Goal: Information Seeking & Learning: Learn about a topic

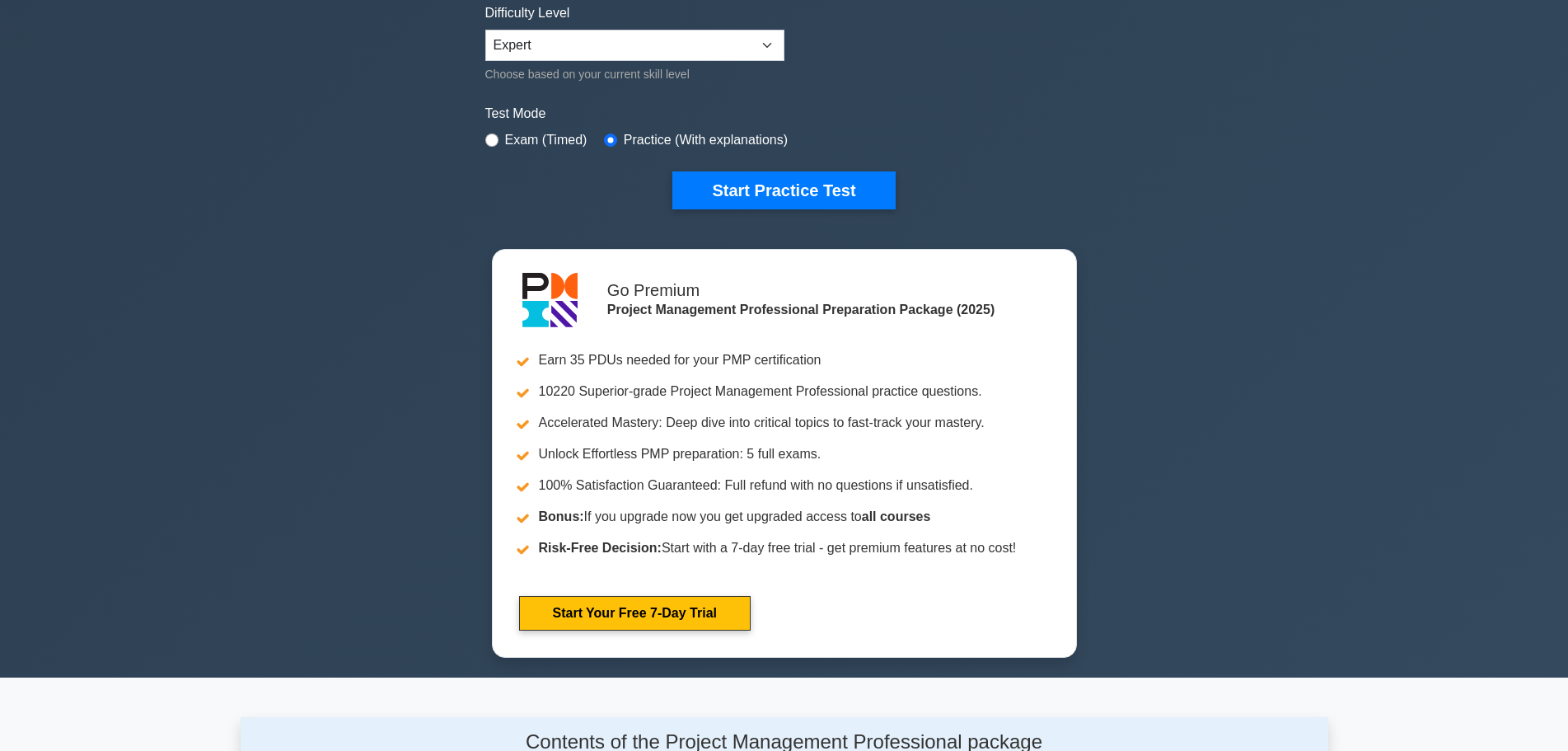
scroll to position [82, 0]
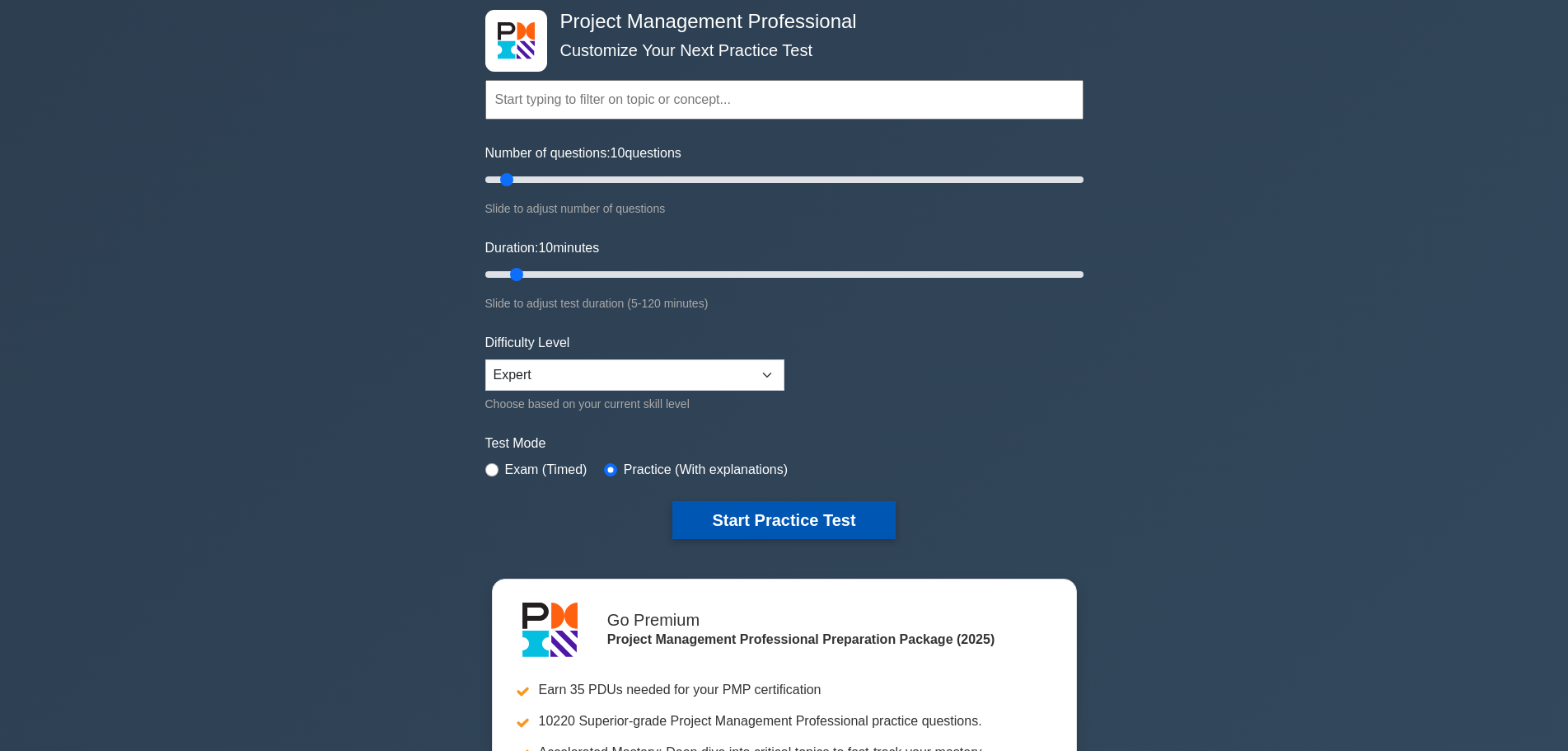
click at [781, 525] on button "Start Practice Test" at bounding box center [783, 520] width 223 height 38
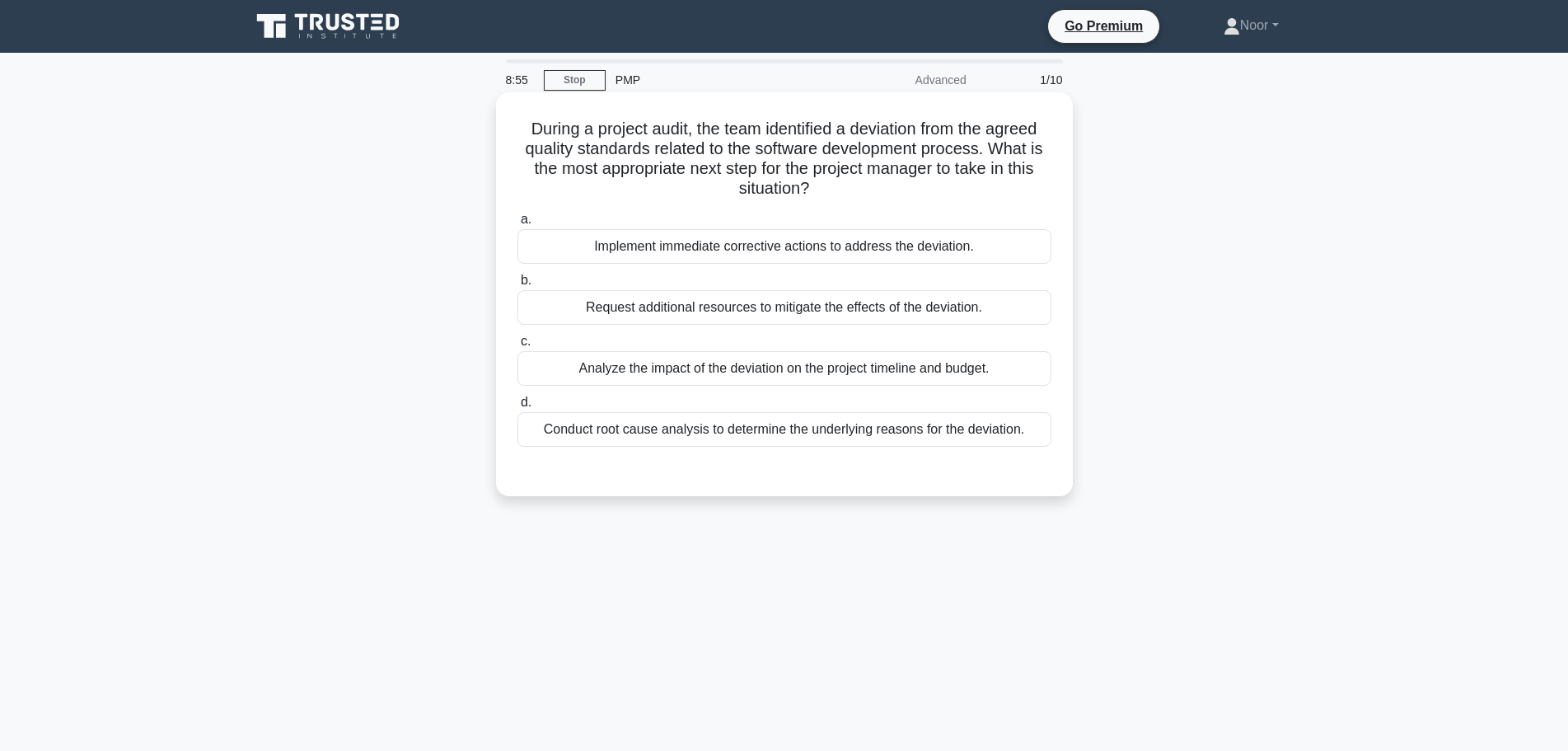
click at [635, 431] on div "Conduct root cause analysis to determine the underlying reasons for the deviati…" at bounding box center [784, 429] width 534 height 35
click at [517, 408] on input "d. Conduct root cause analysis to determine the underlying reasons for the devi…" at bounding box center [517, 403] width 0 height 11
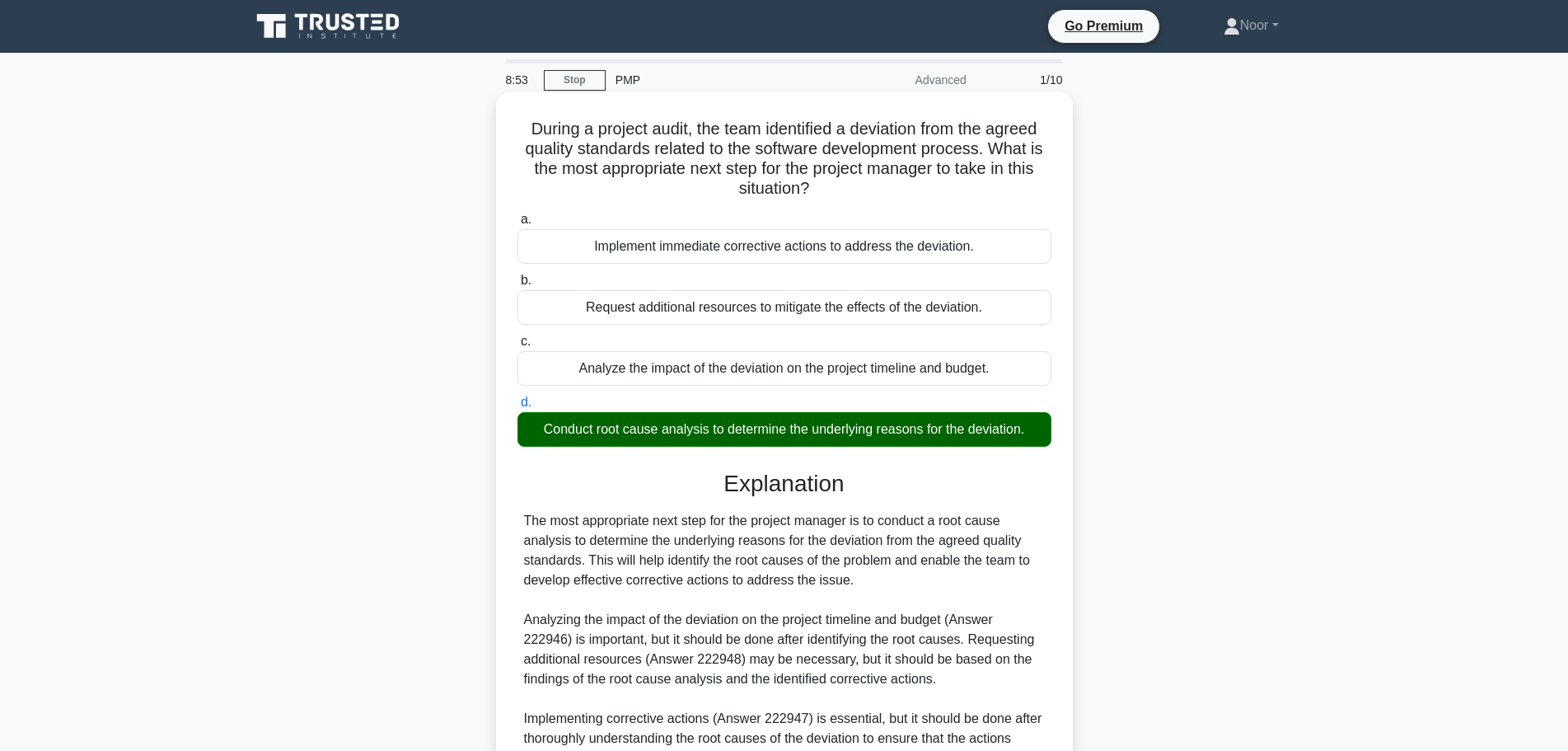
scroll to position [168, 0]
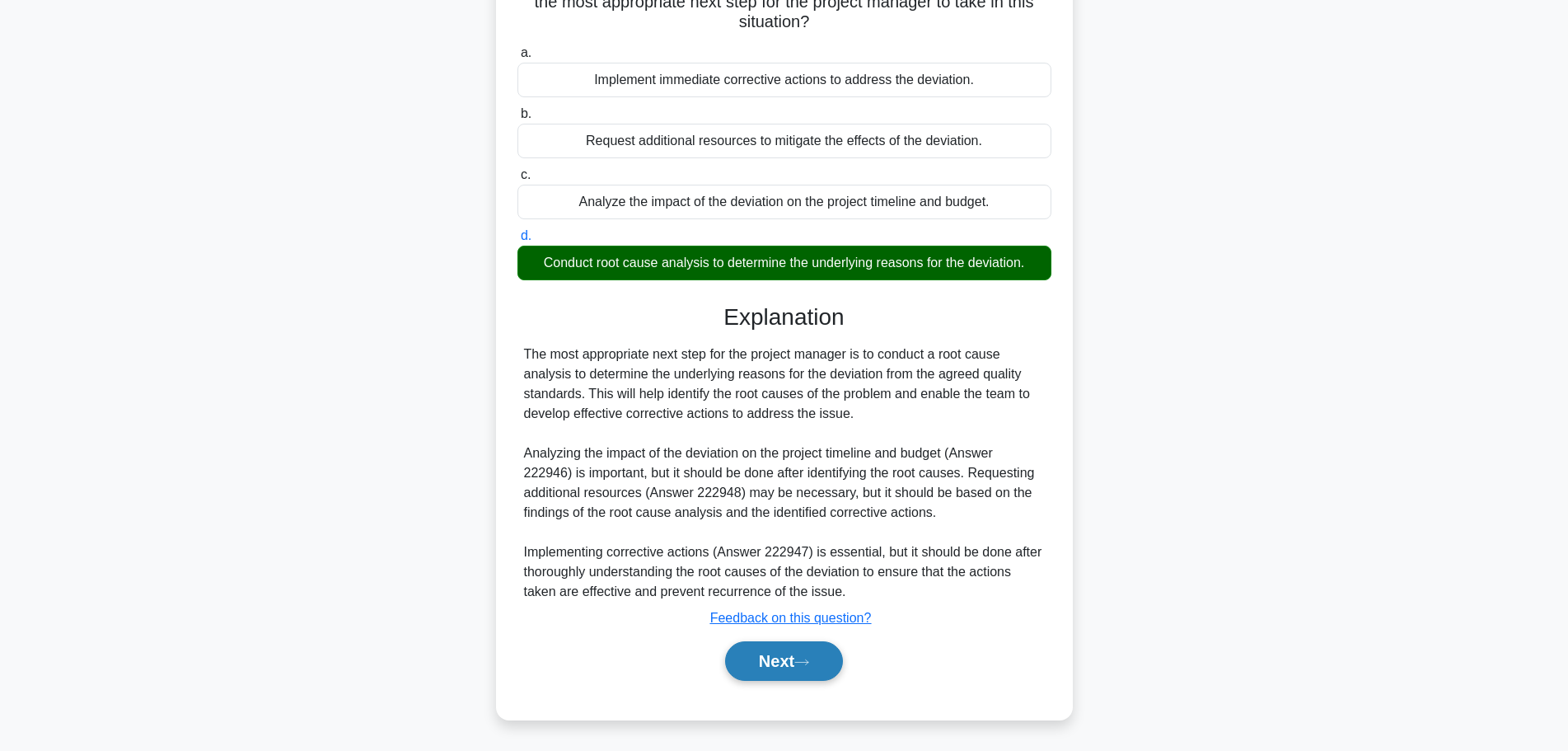
click at [765, 663] on button "Next" at bounding box center [784, 661] width 118 height 39
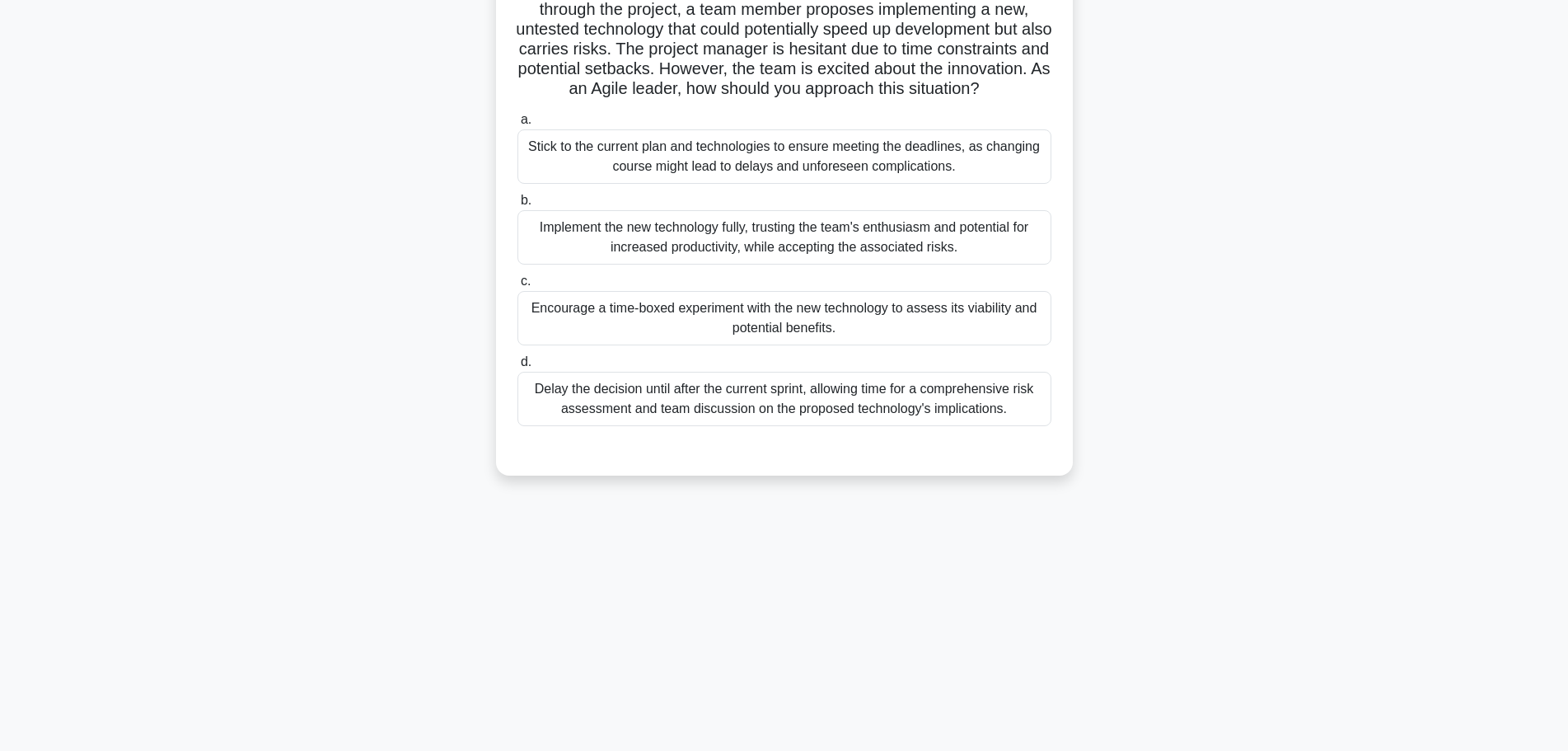
scroll to position [0, 0]
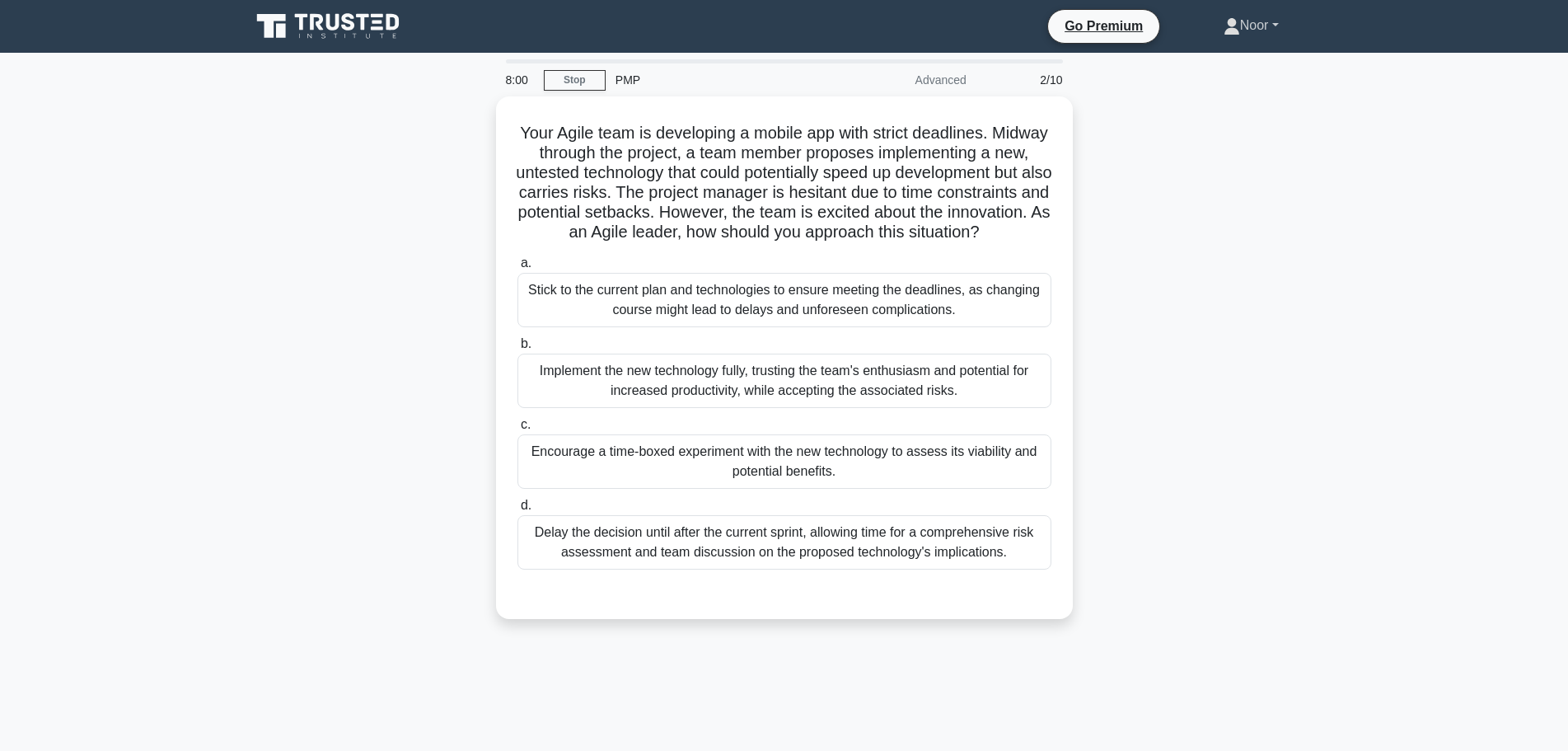
click at [1283, 26] on link "Noor" at bounding box center [1251, 25] width 134 height 33
click at [1200, 96] on link "Settings" at bounding box center [1249, 90] width 130 height 26
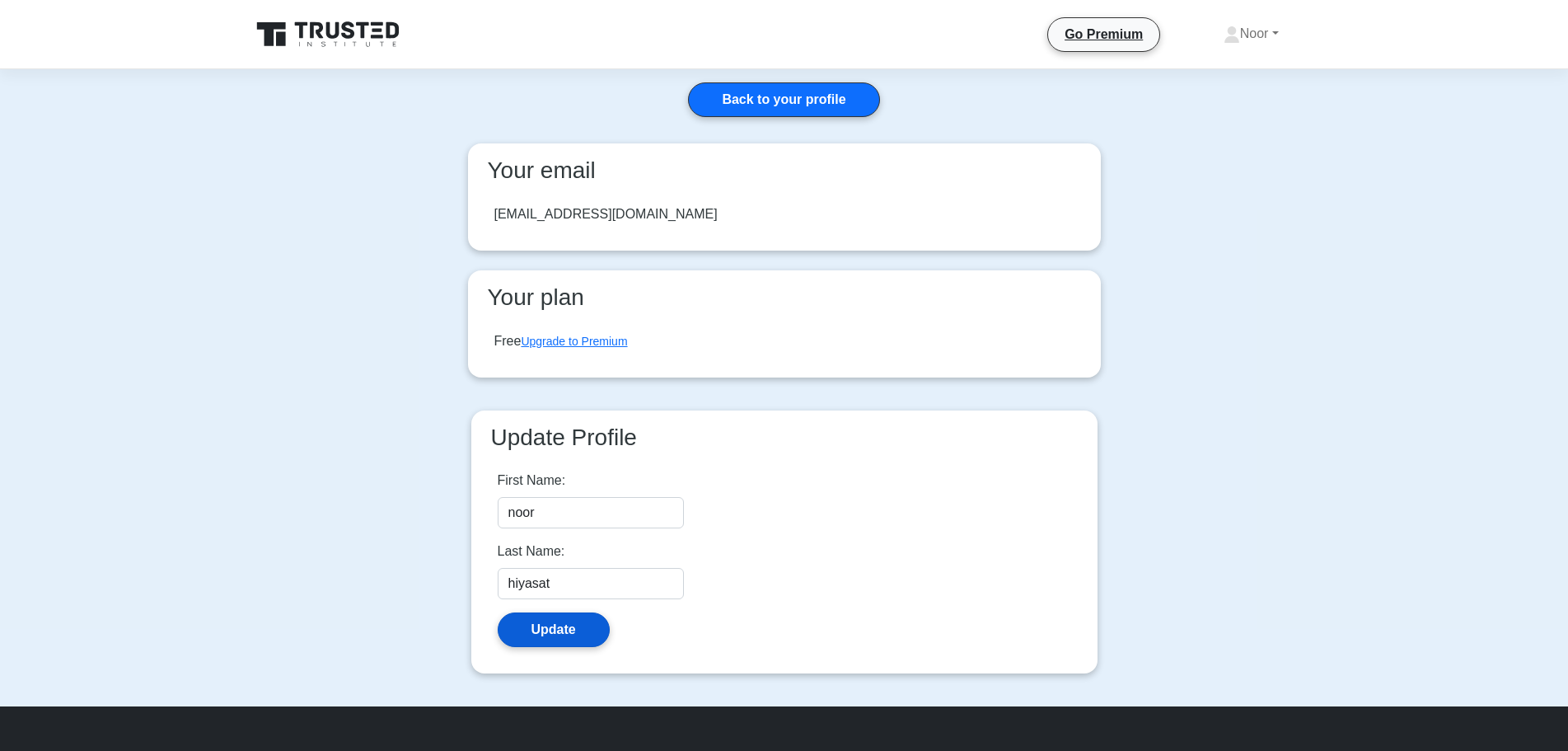
click at [559, 628] on button "Update" at bounding box center [553, 629] width 112 height 35
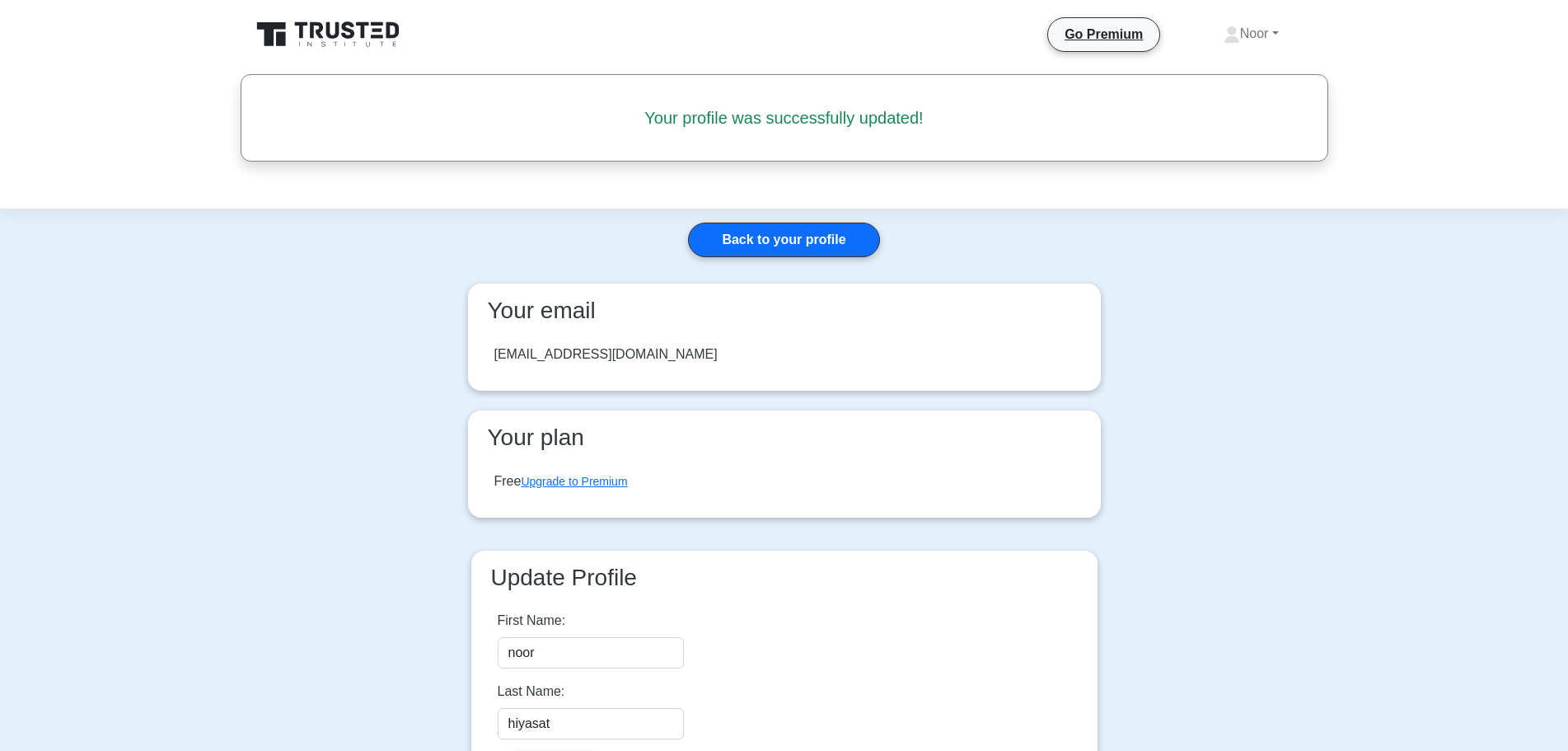
scroll to position [318, 0]
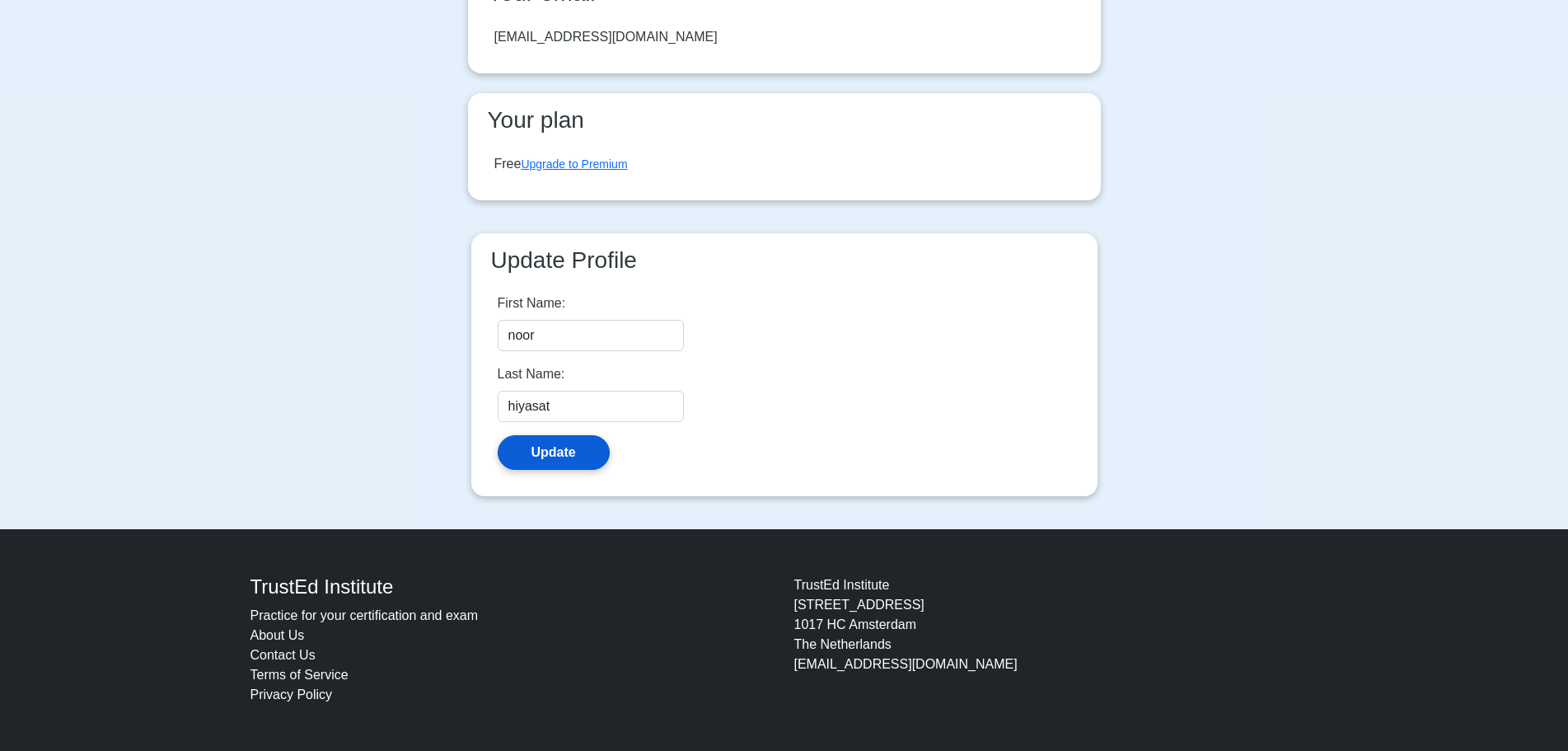
click at [546, 454] on button "Update" at bounding box center [553, 452] width 112 height 35
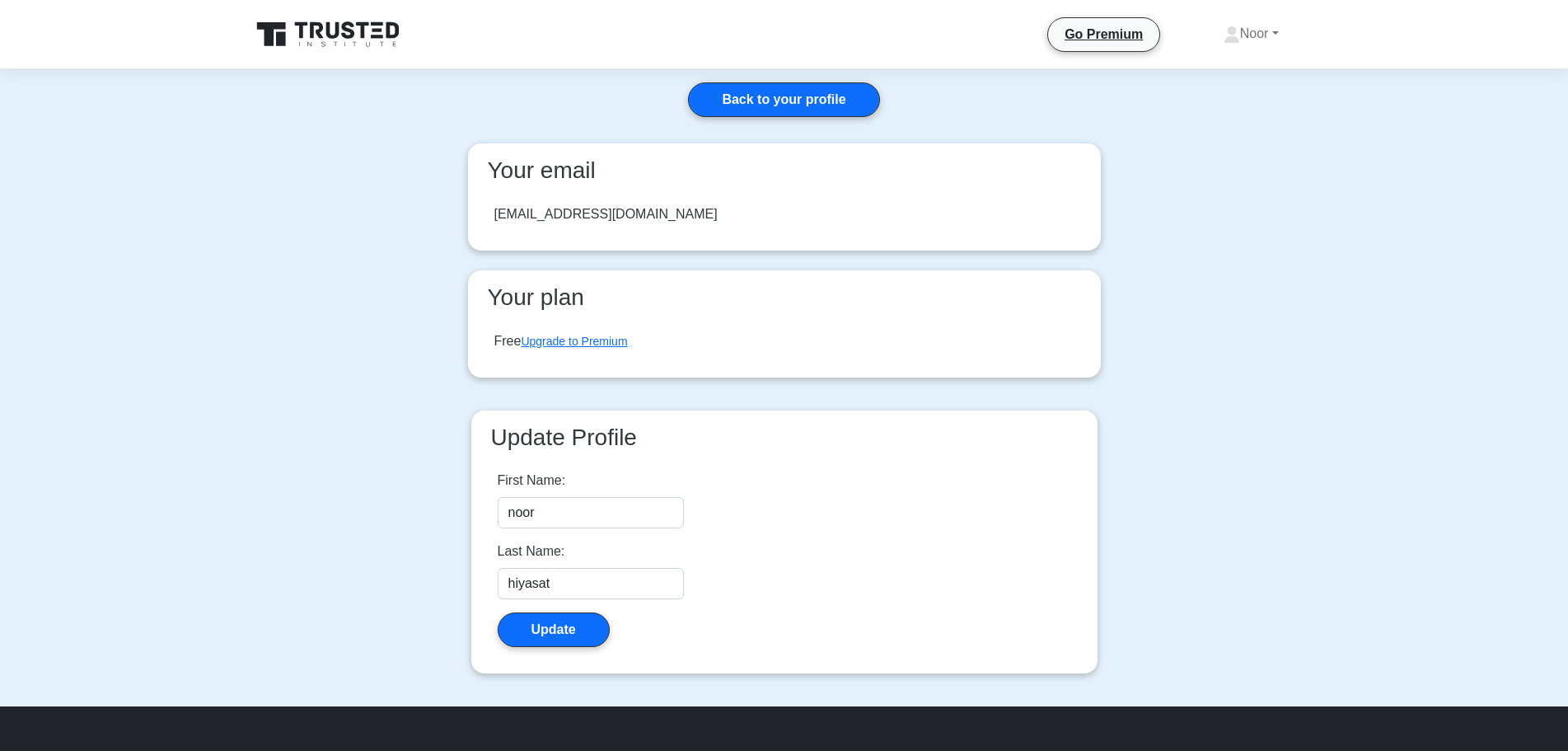
scroll to position [178, 0]
click at [788, 90] on link "Back to your profile" at bounding box center [784, 99] width 192 height 35
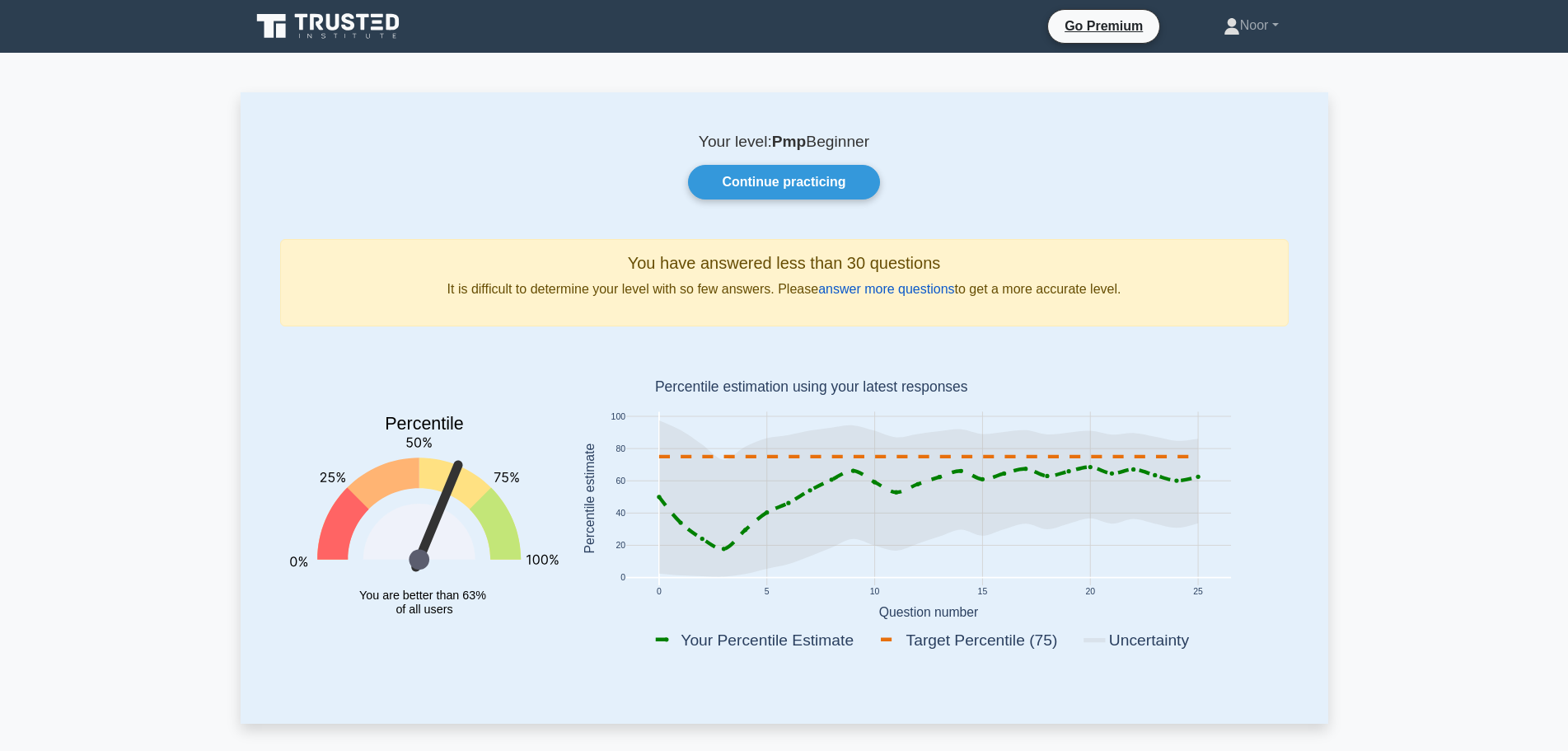
click at [845, 291] on link "answer more questions" at bounding box center [886, 289] width 136 height 14
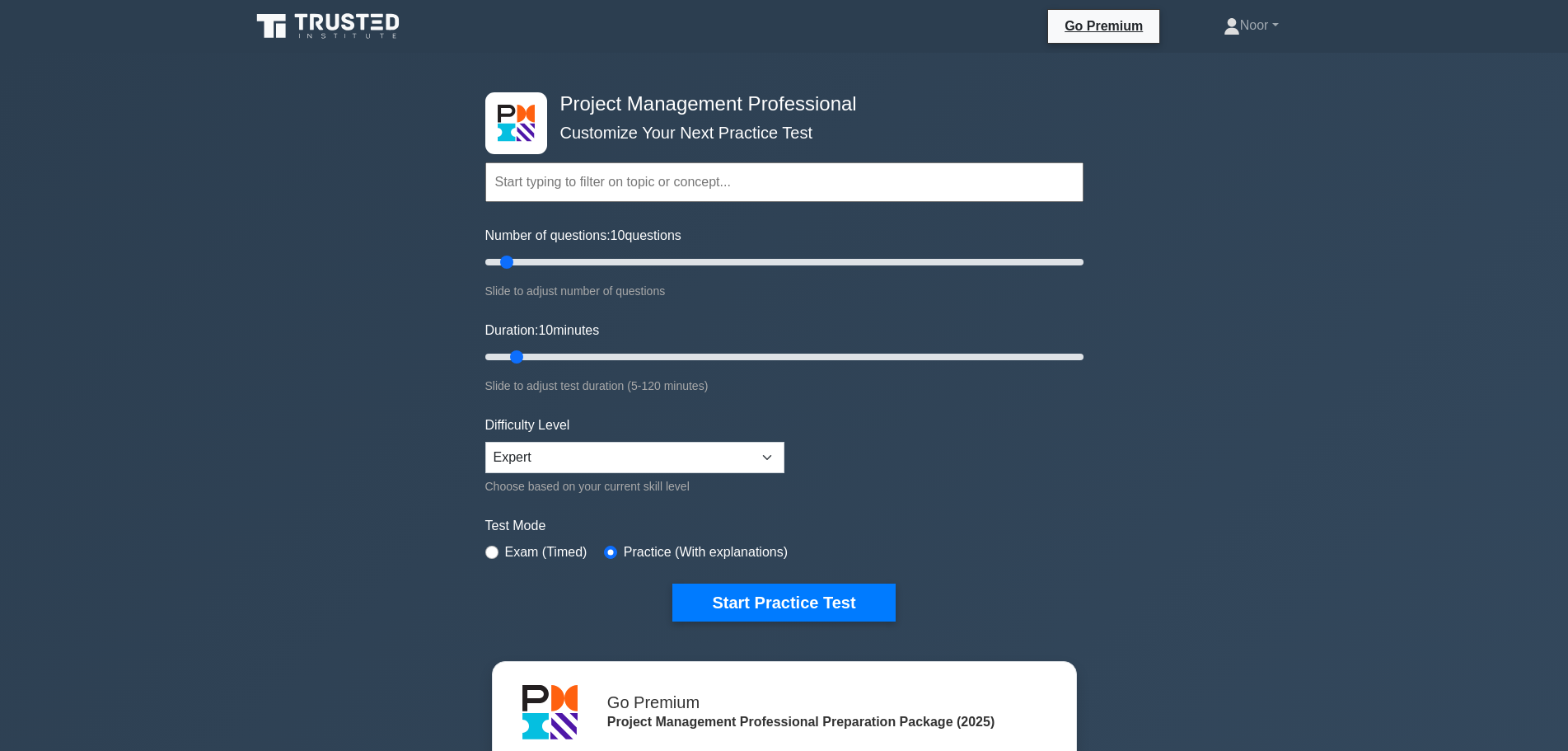
scroll to position [329, 0]
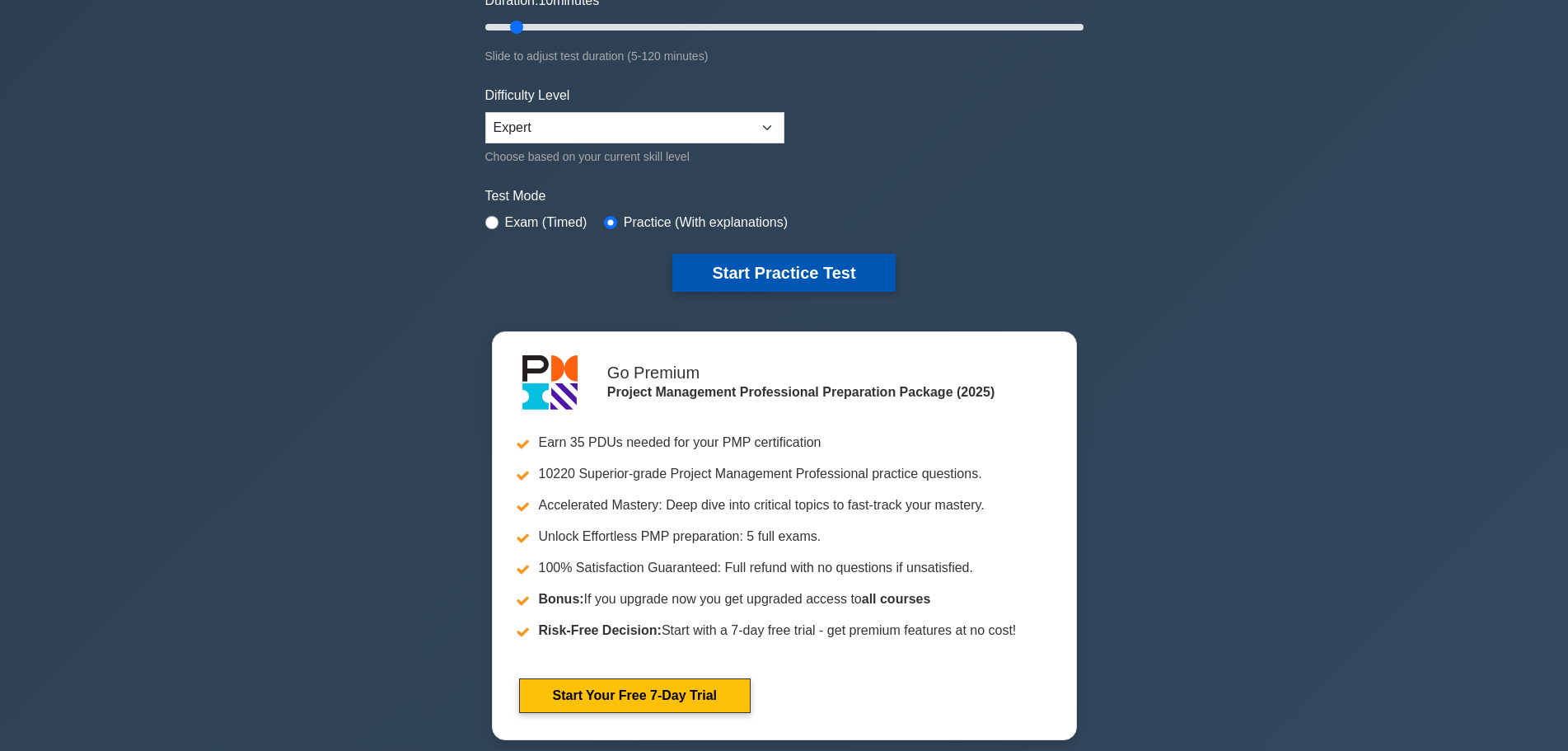
click at [702, 272] on button "Start Practice Test" at bounding box center [783, 273] width 223 height 38
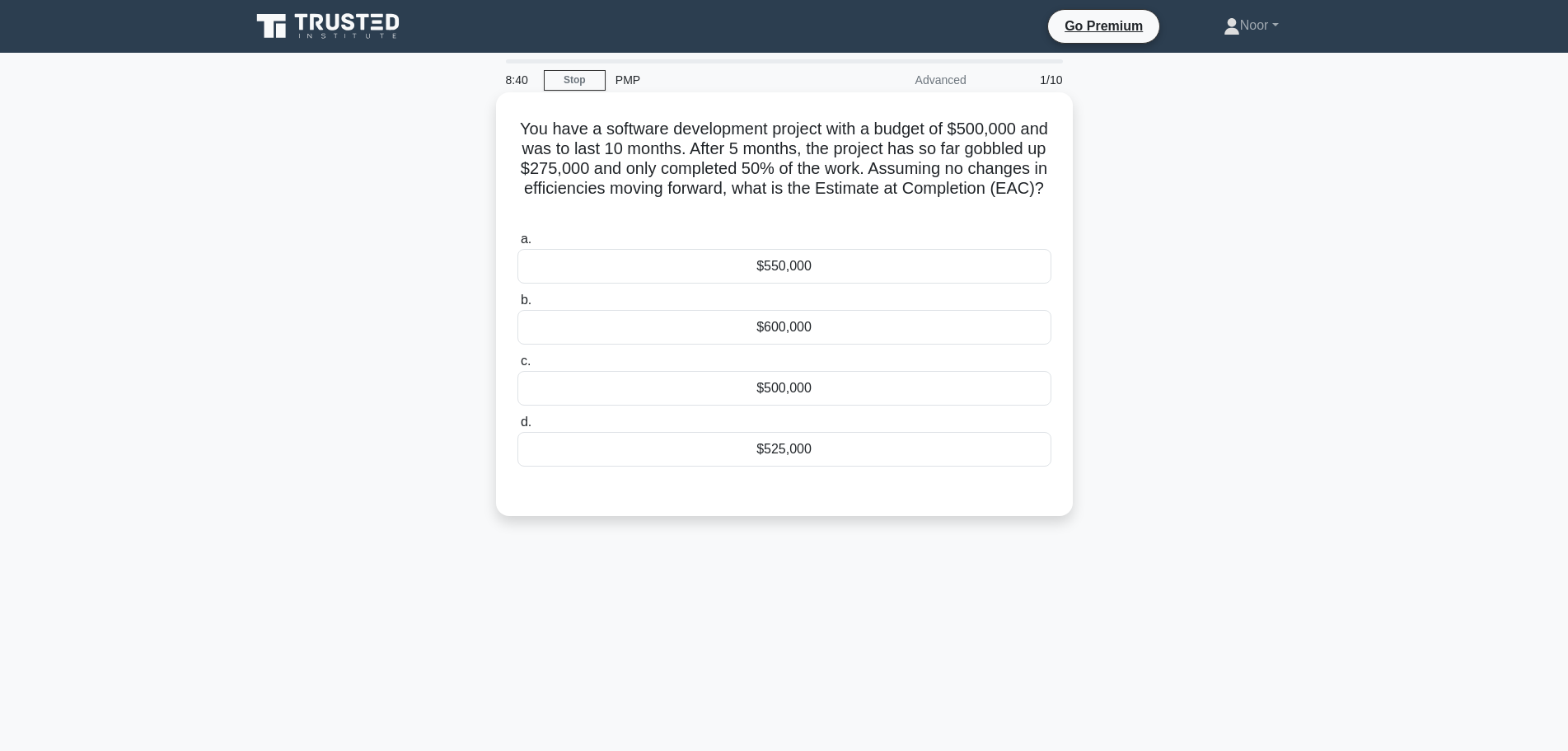
click at [842, 264] on div "$550,000" at bounding box center [784, 266] width 534 height 35
click at [517, 244] on input "a. $550,000" at bounding box center [517, 240] width 0 height 11
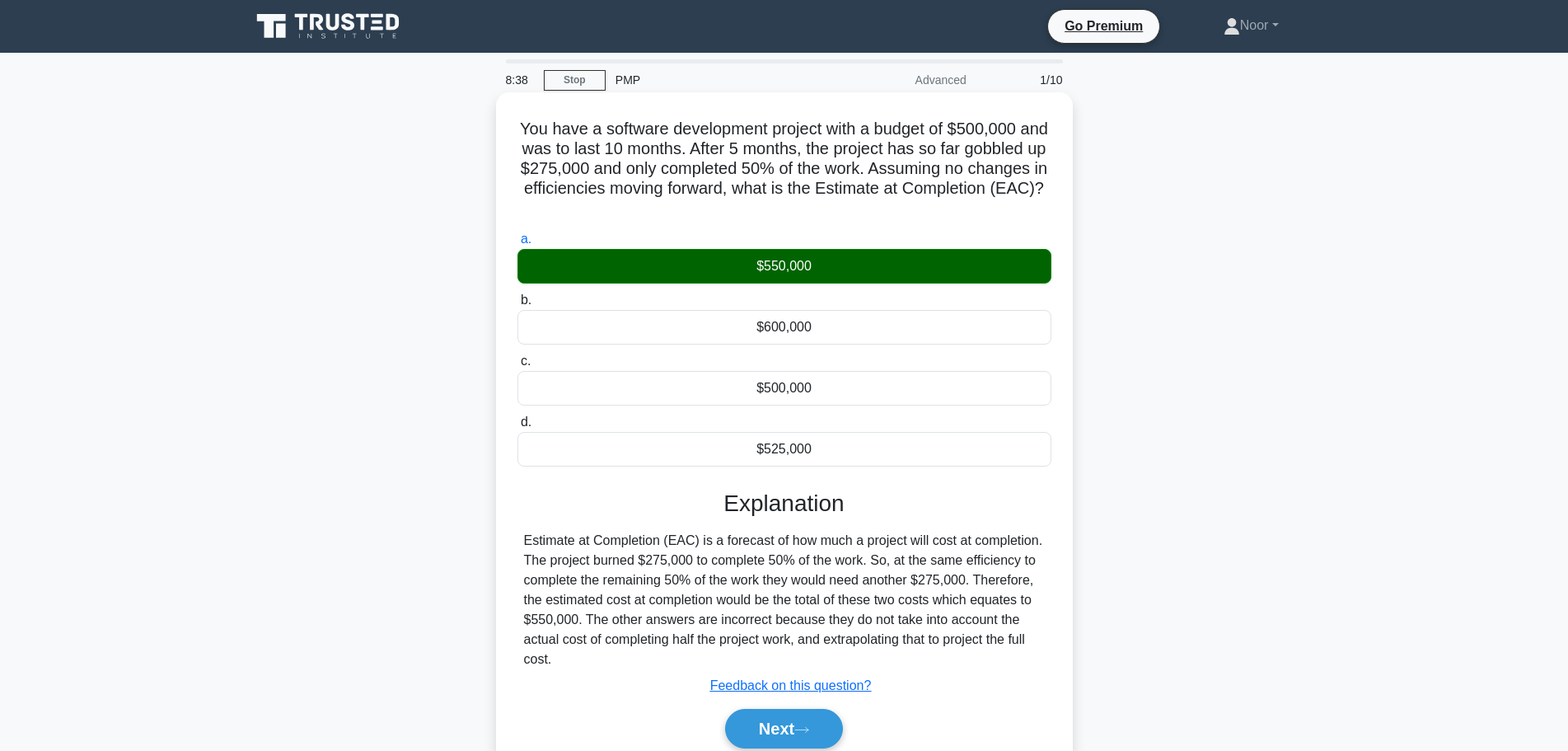
scroll to position [82, 0]
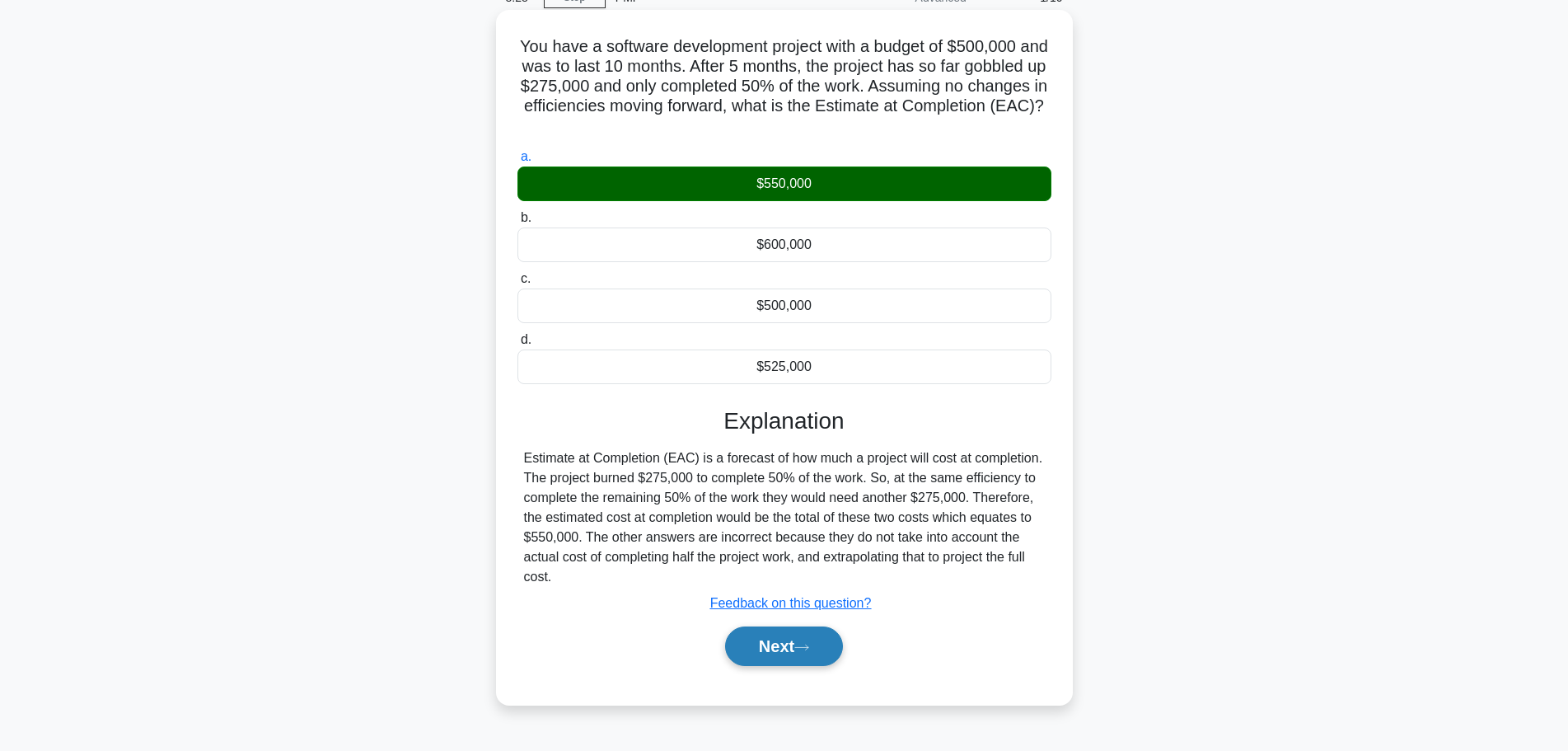
click at [795, 638] on button "Next" at bounding box center [784, 646] width 118 height 39
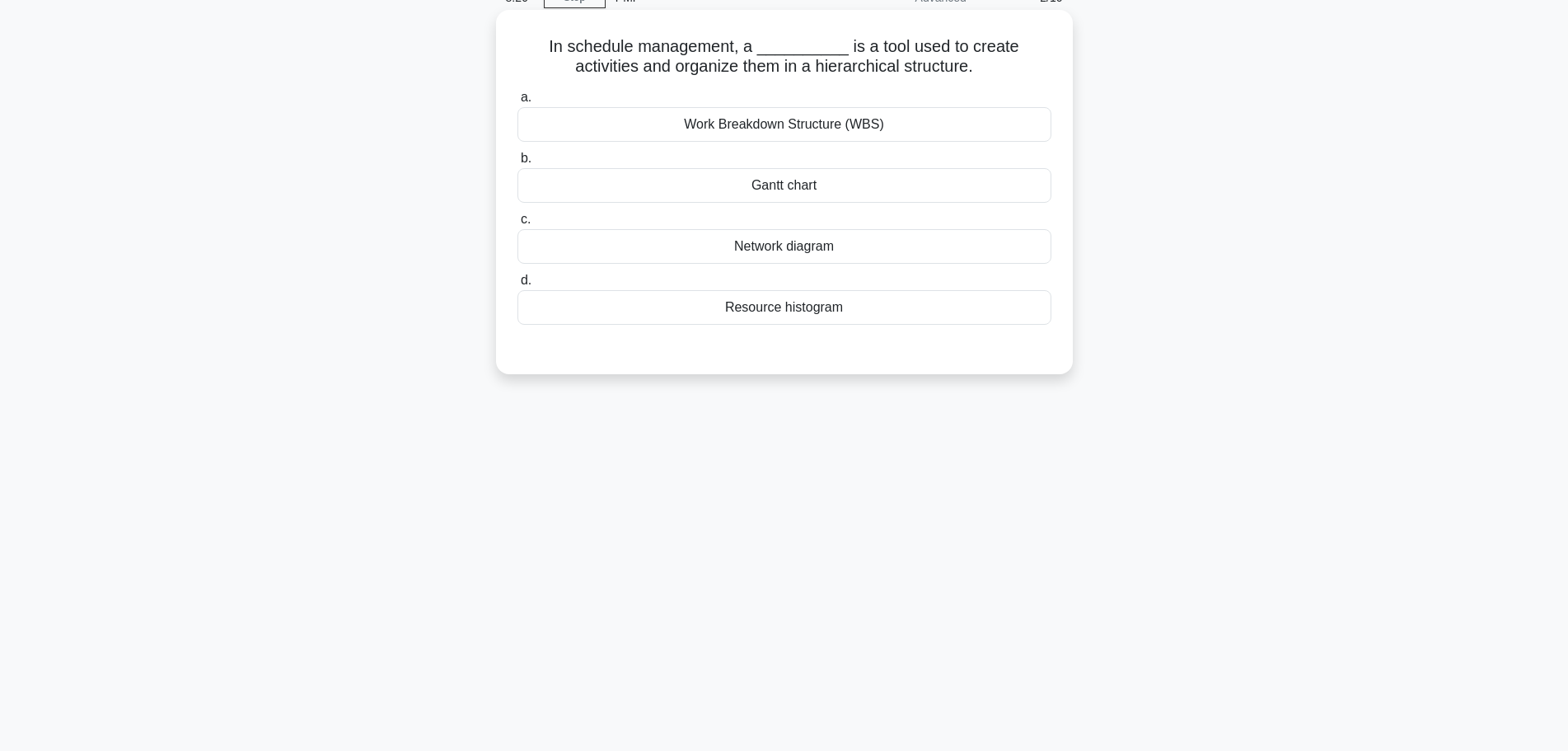
scroll to position [0, 0]
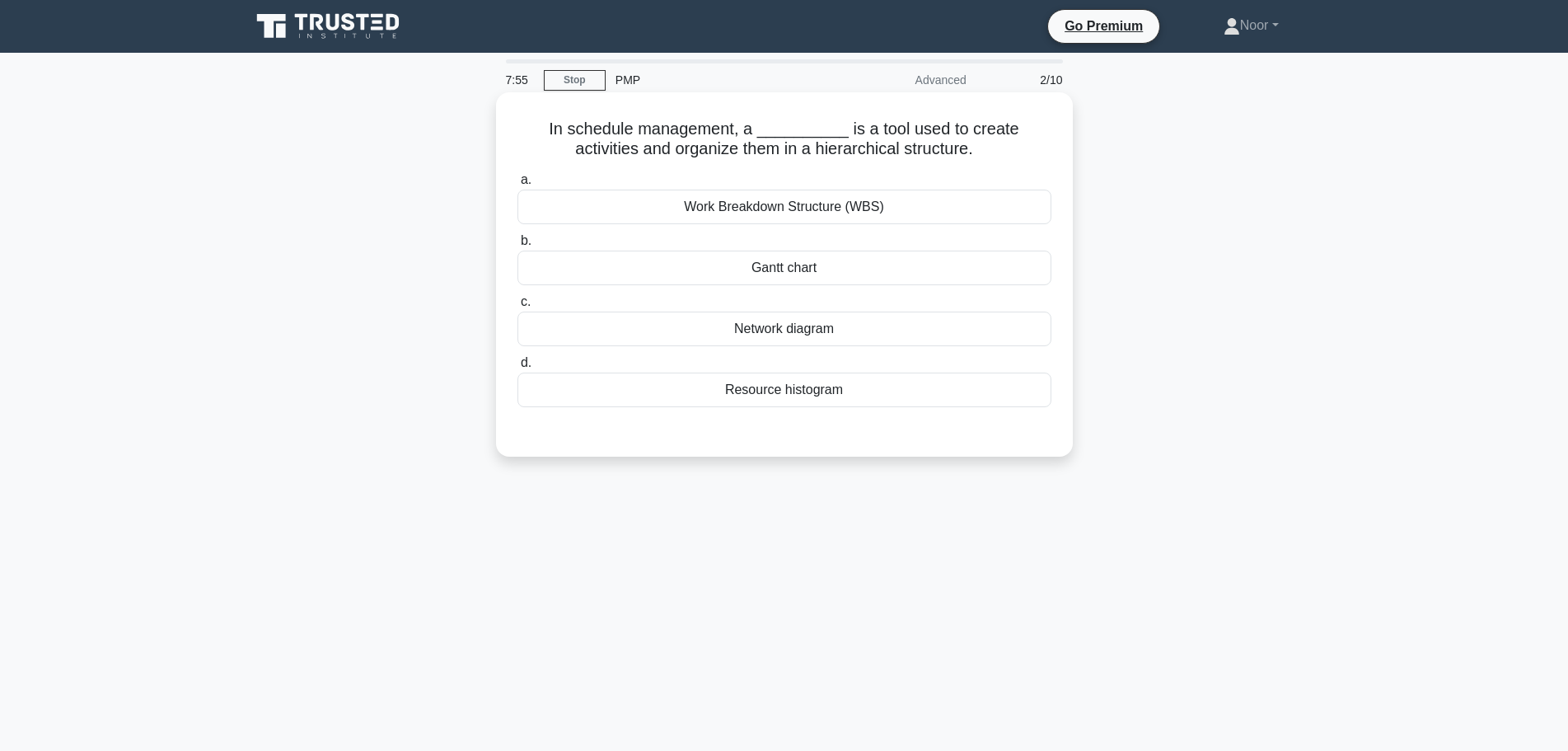
click at [600, 219] on div "Work Breakdown Structure (WBS)" at bounding box center [784, 207] width 534 height 35
click at [517, 185] on input "a. Work Breakdown Structure (WBS)" at bounding box center [517, 180] width 0 height 11
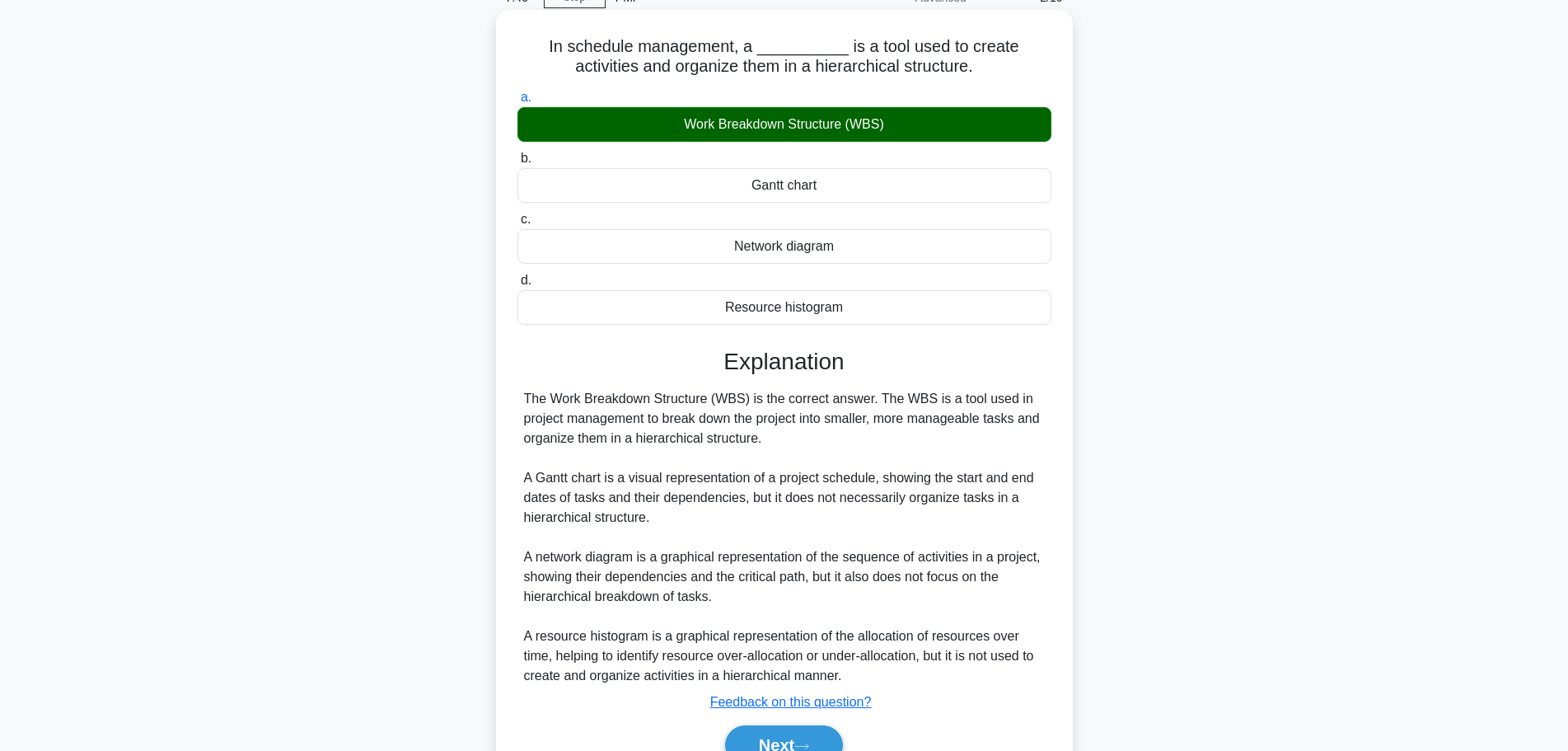
scroll to position [168, 0]
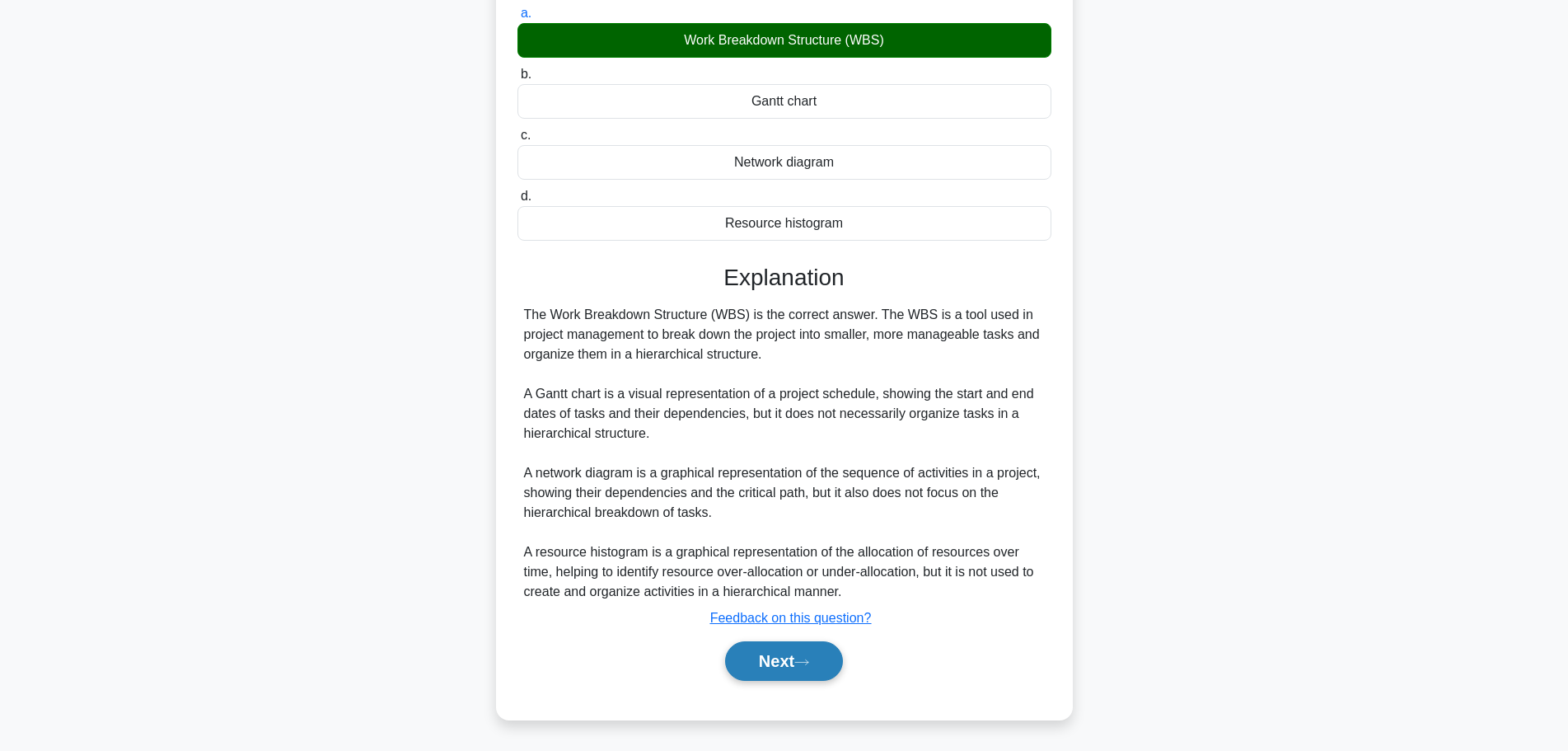
click at [763, 648] on button "Next" at bounding box center [784, 661] width 118 height 39
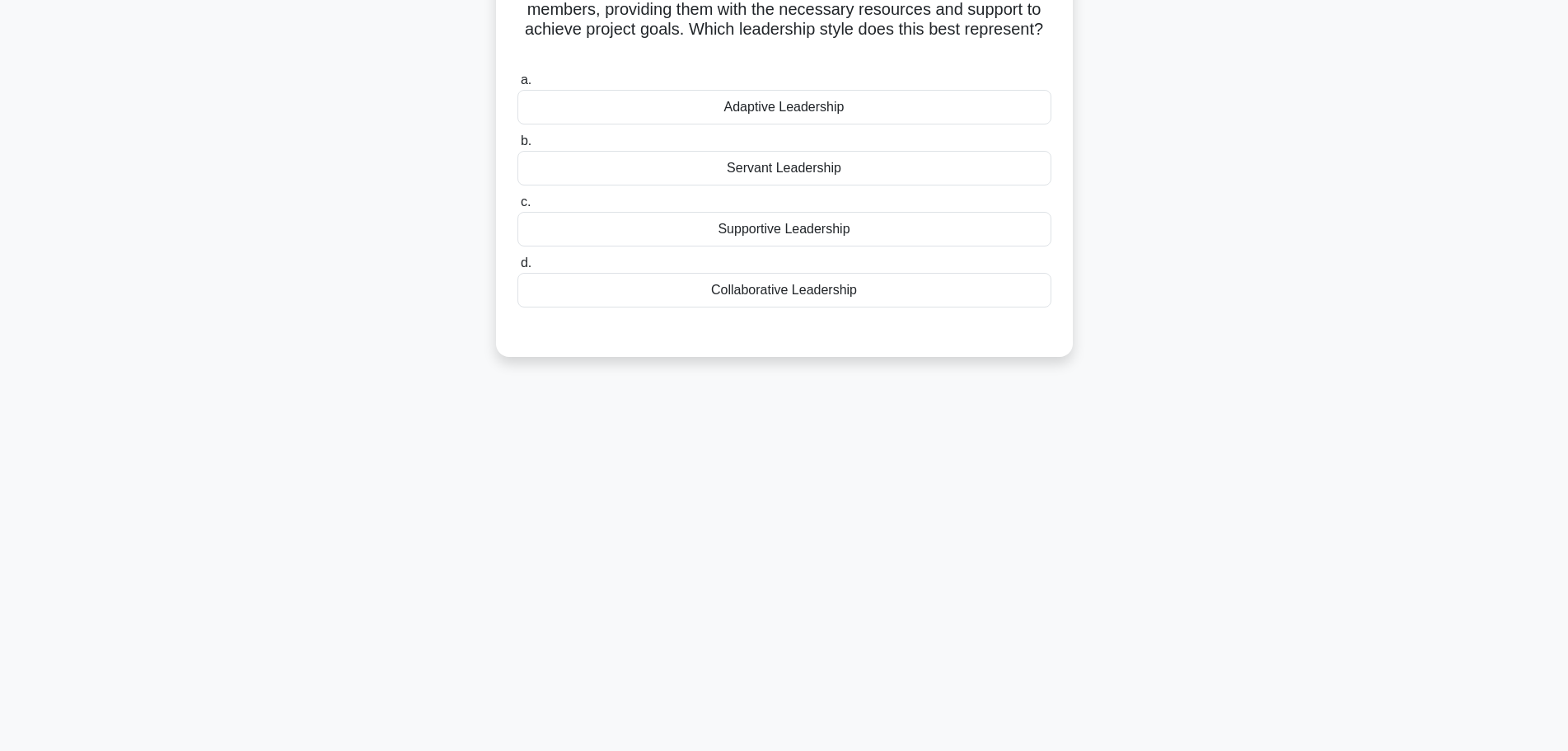
scroll to position [0, 0]
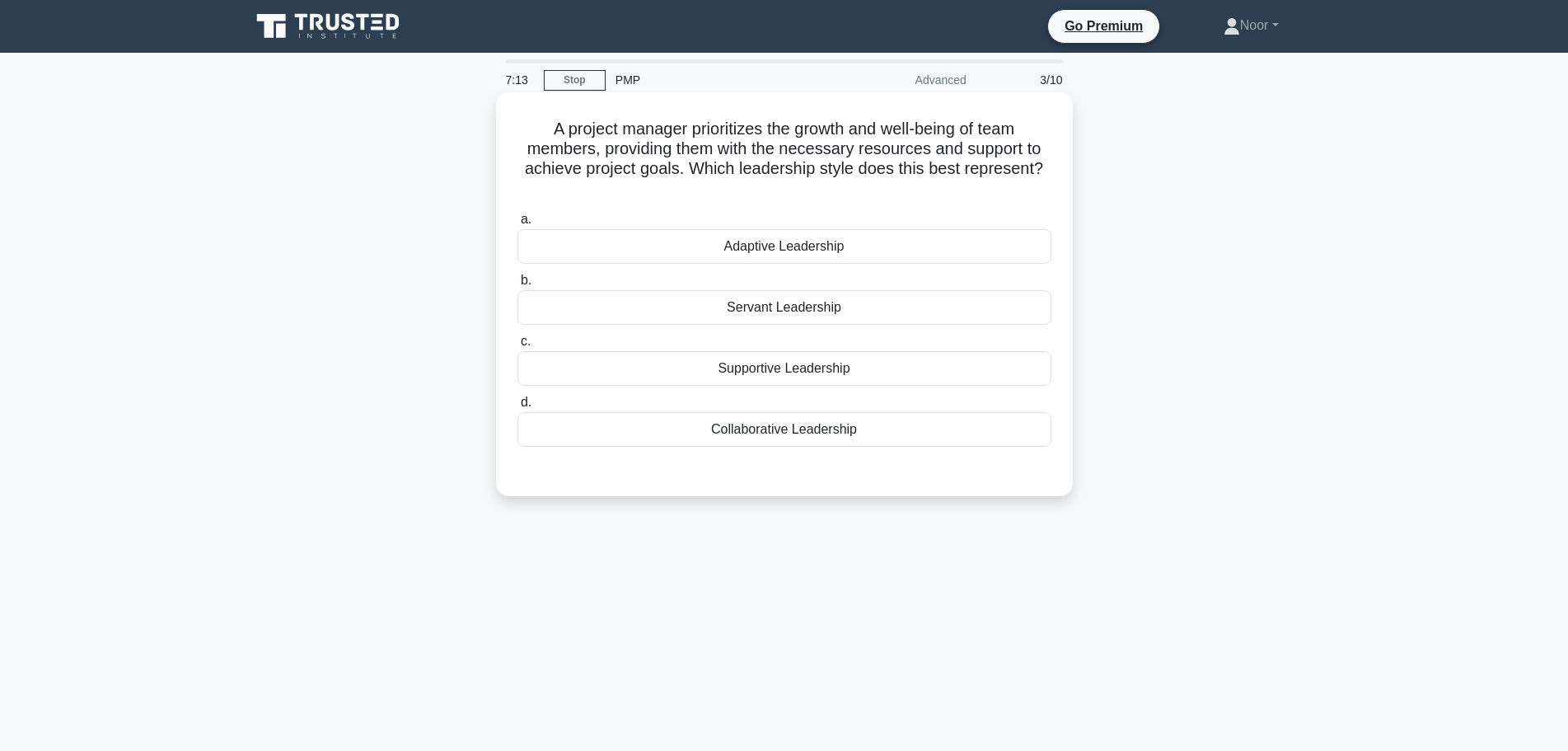
drag, startPoint x: 867, startPoint y: 311, endPoint x: 899, endPoint y: 344, distance: 46.0
click at [869, 311] on div "Servant Leadership" at bounding box center [784, 307] width 534 height 35
click at [517, 286] on input "b. Servant Leadership" at bounding box center [517, 281] width 0 height 11
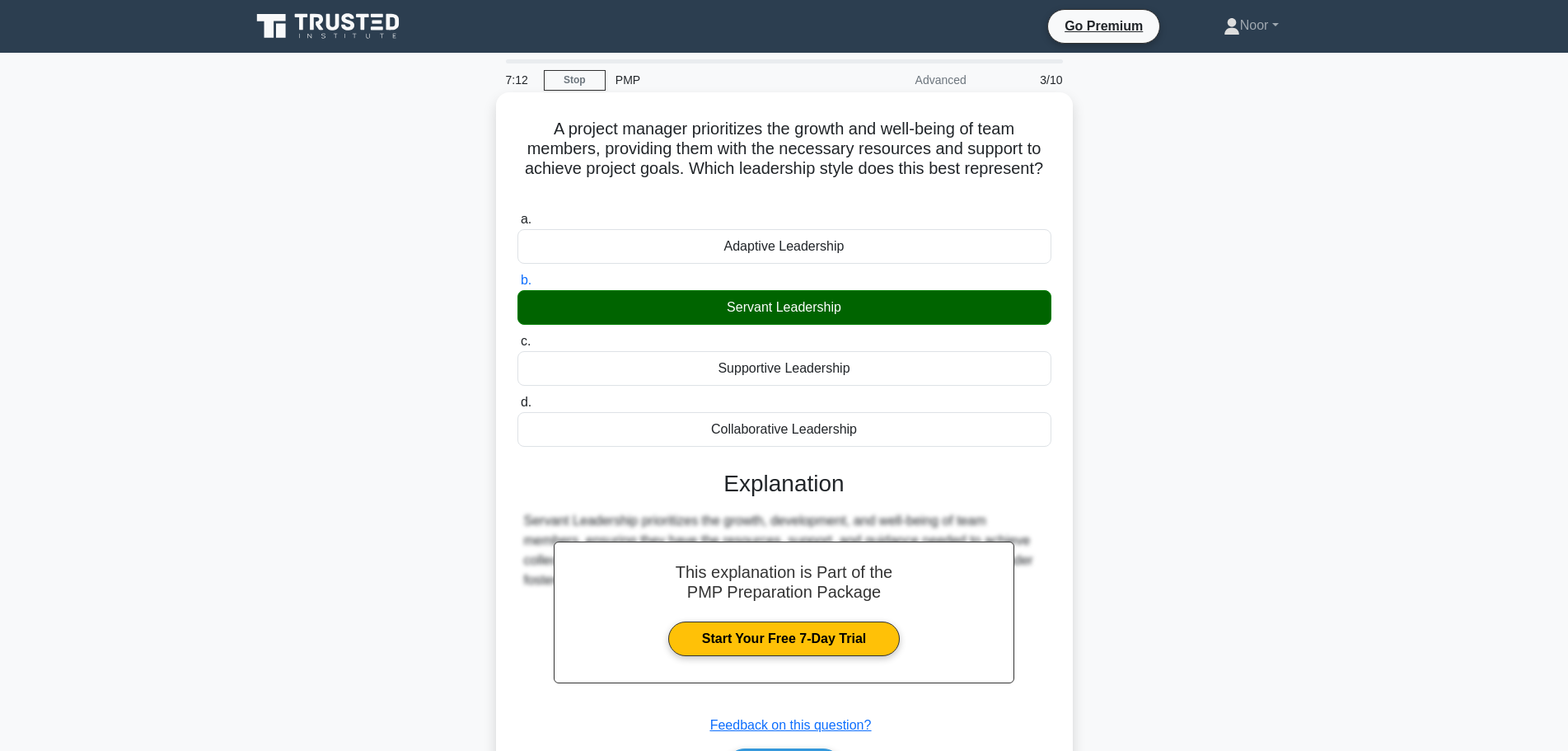
scroll to position [140, 0]
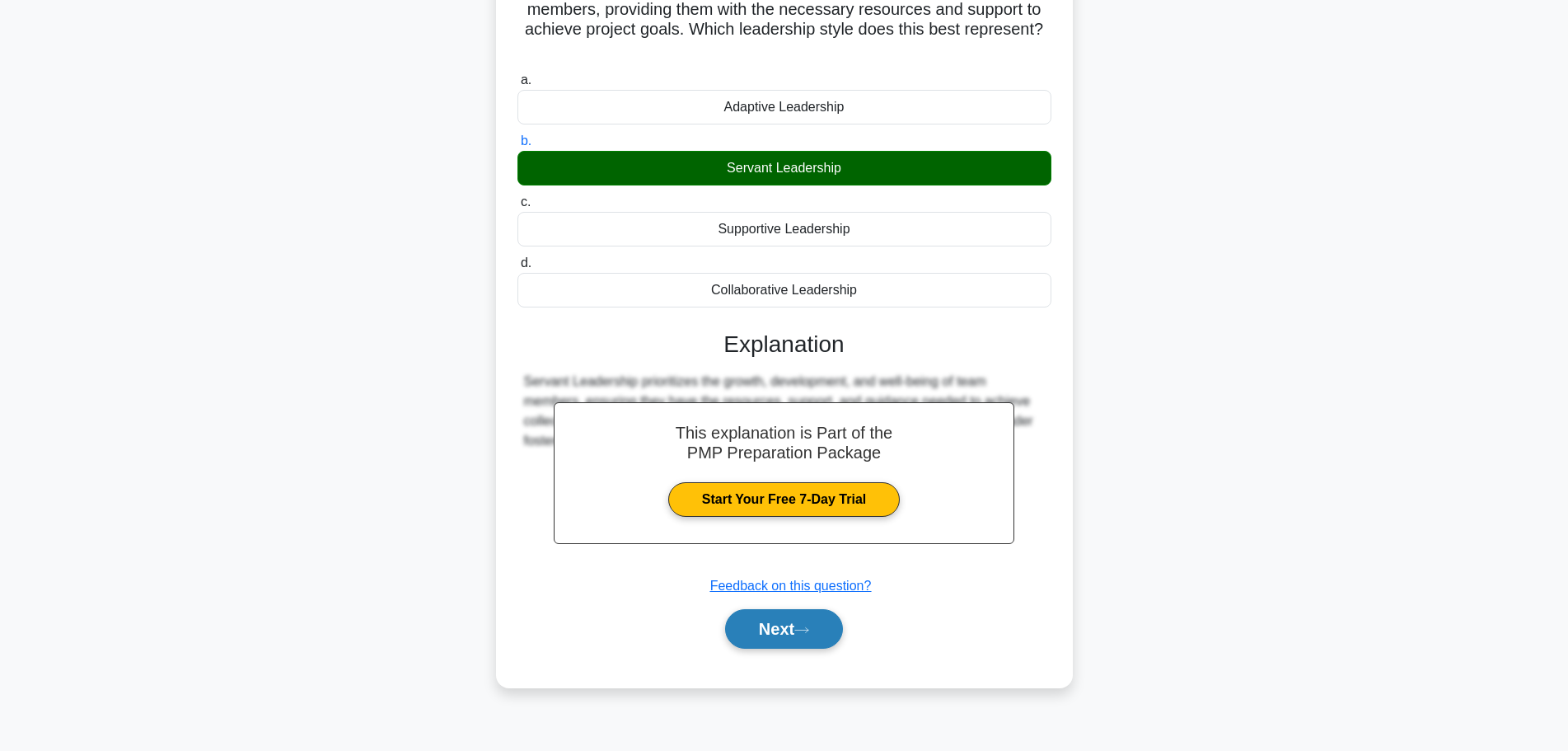
click at [780, 630] on button "Next" at bounding box center [784, 628] width 118 height 39
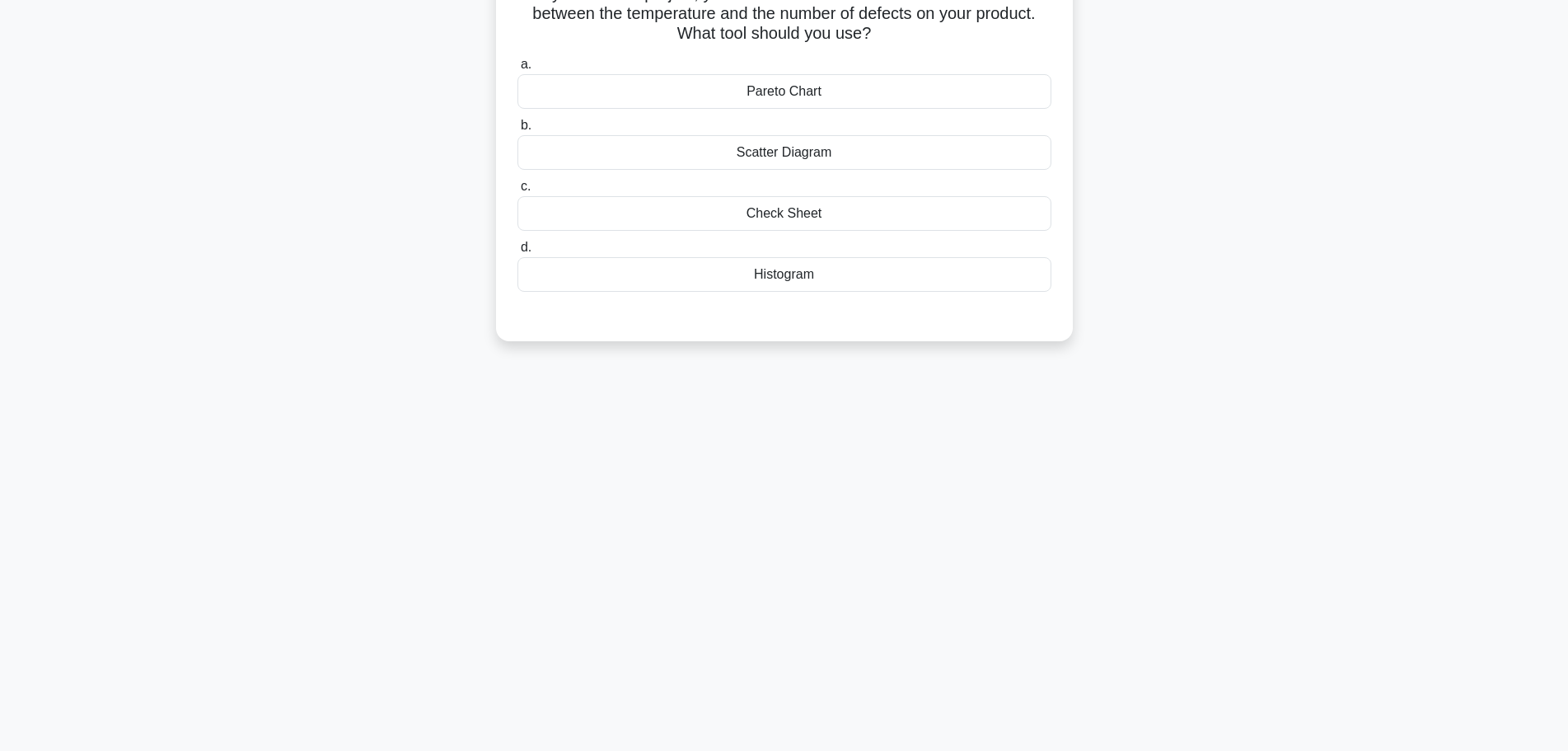
scroll to position [0, 0]
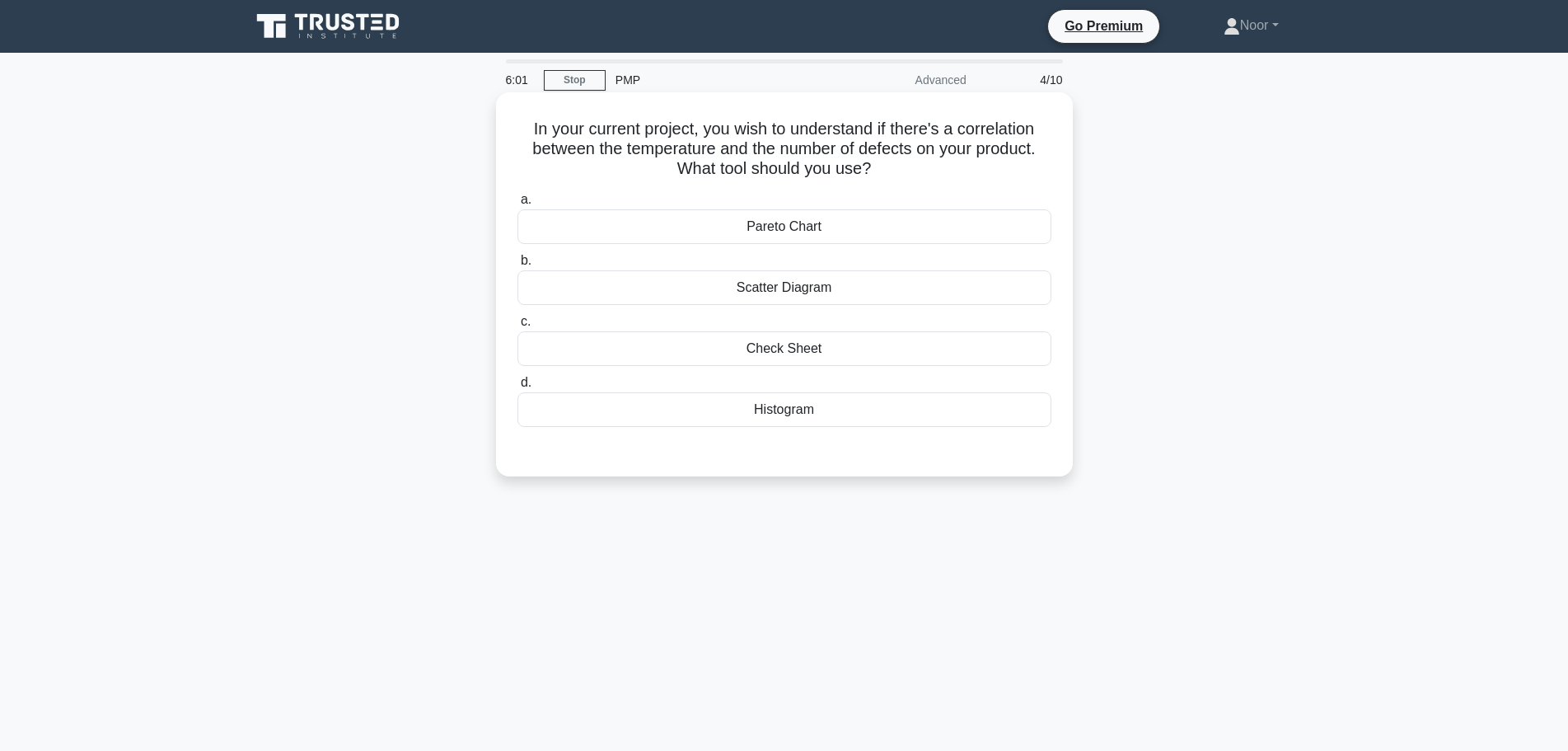
click at [554, 297] on div "Scatter Diagram" at bounding box center [784, 287] width 534 height 35
click at [517, 266] on input "b. Scatter Diagram" at bounding box center [517, 260] width 0 height 11
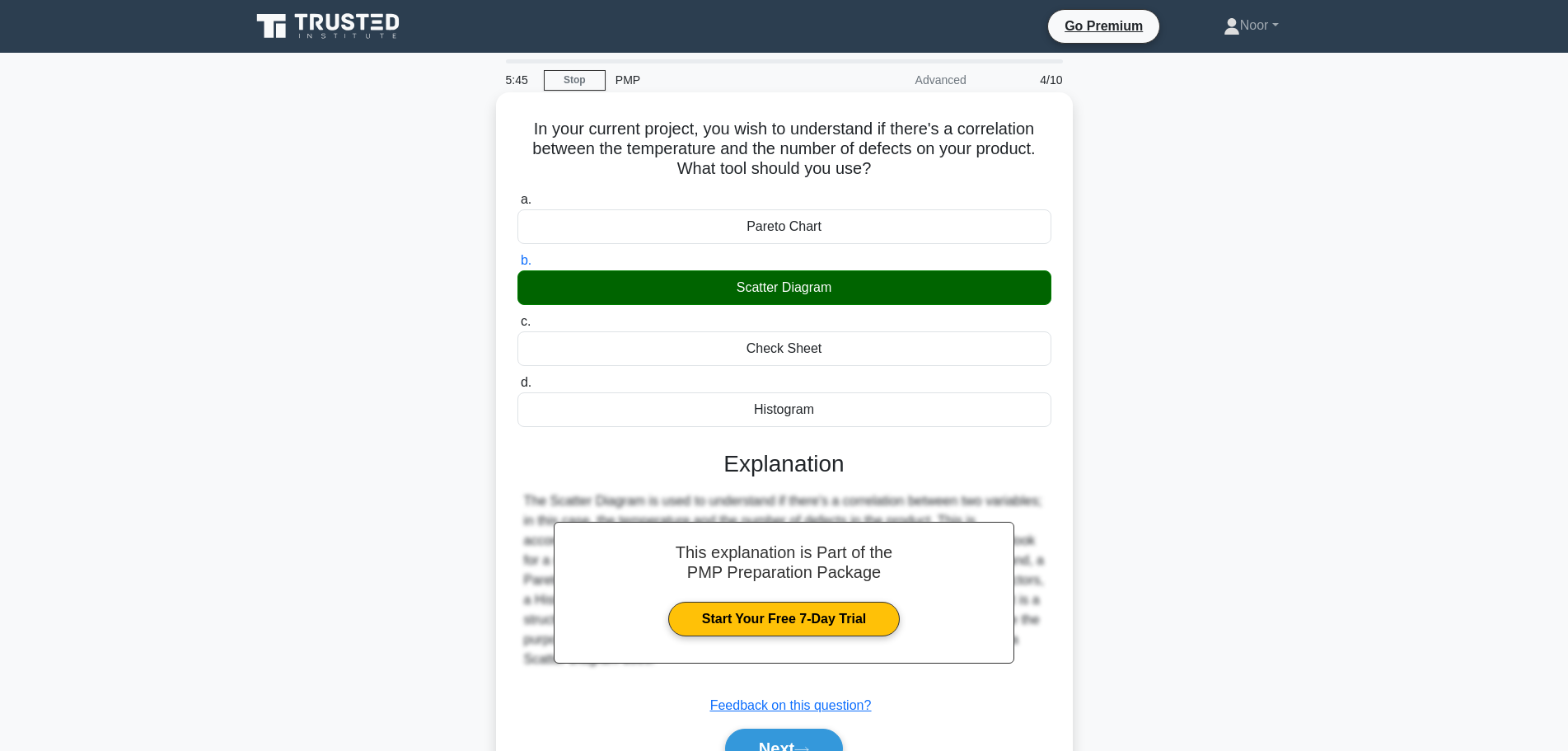
click at [517, 317] on input "c. Check Sheet" at bounding box center [517, 322] width 0 height 11
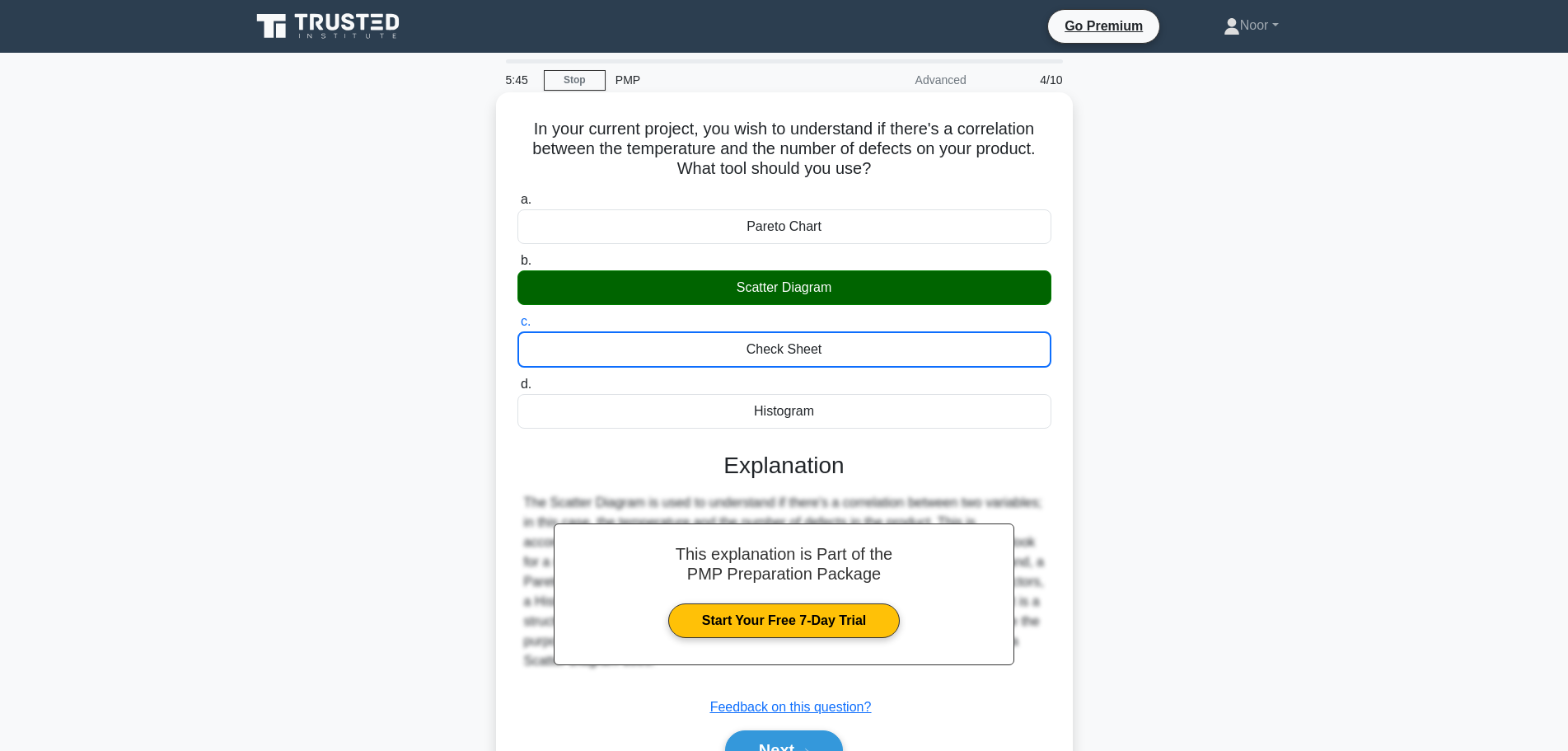
click at [517, 380] on input "d. Histogram" at bounding box center [517, 385] width 0 height 11
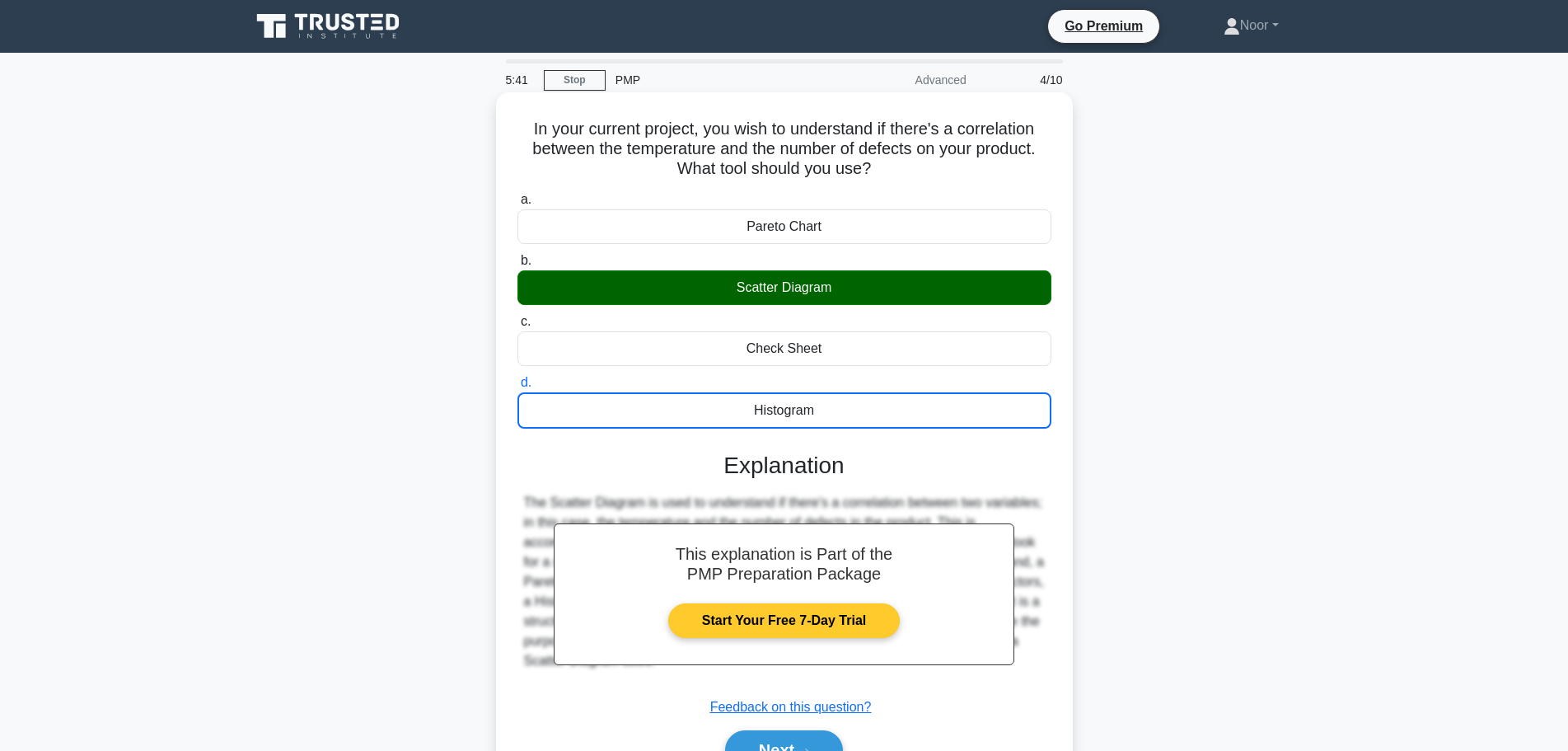
scroll to position [140, 0]
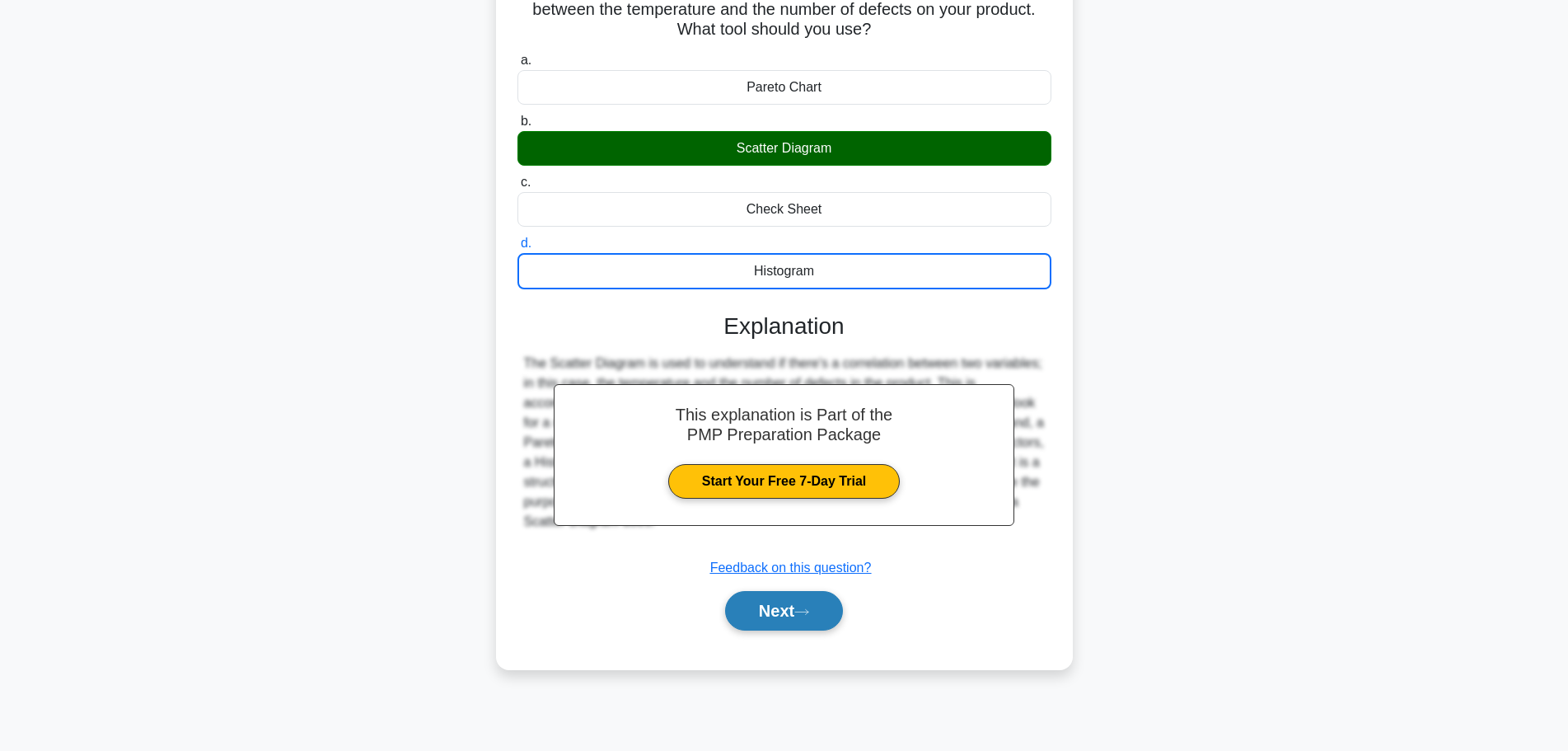
click at [752, 610] on button "Next" at bounding box center [784, 610] width 118 height 39
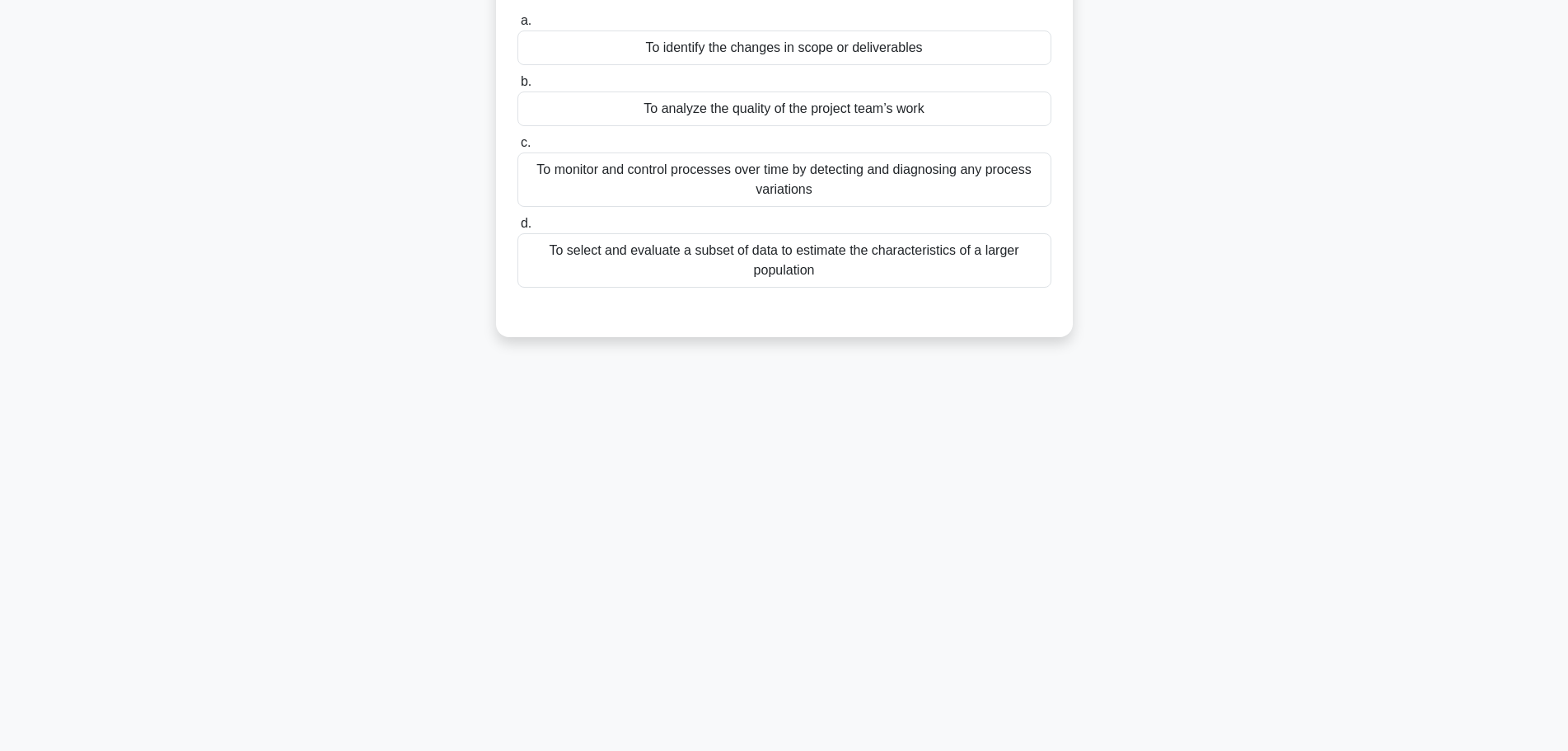
scroll to position [0, 0]
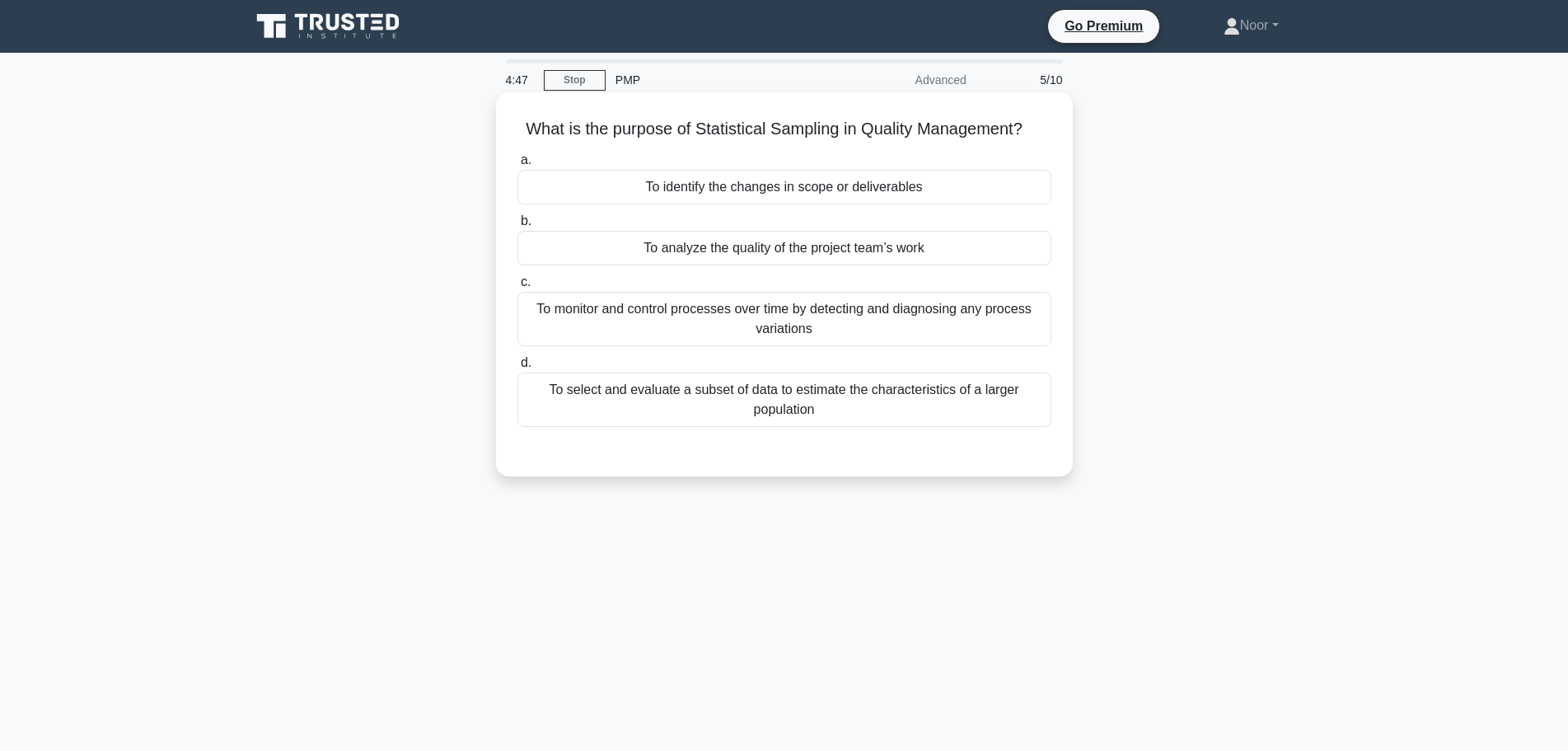
click at [683, 340] on div "To monitor and control processes over time by detecting and diagnosing any proc…" at bounding box center [784, 319] width 534 height 55
click at [517, 287] on input "c. To monitor and control processes over time by detecting and diagnosing any p…" at bounding box center [517, 282] width 0 height 11
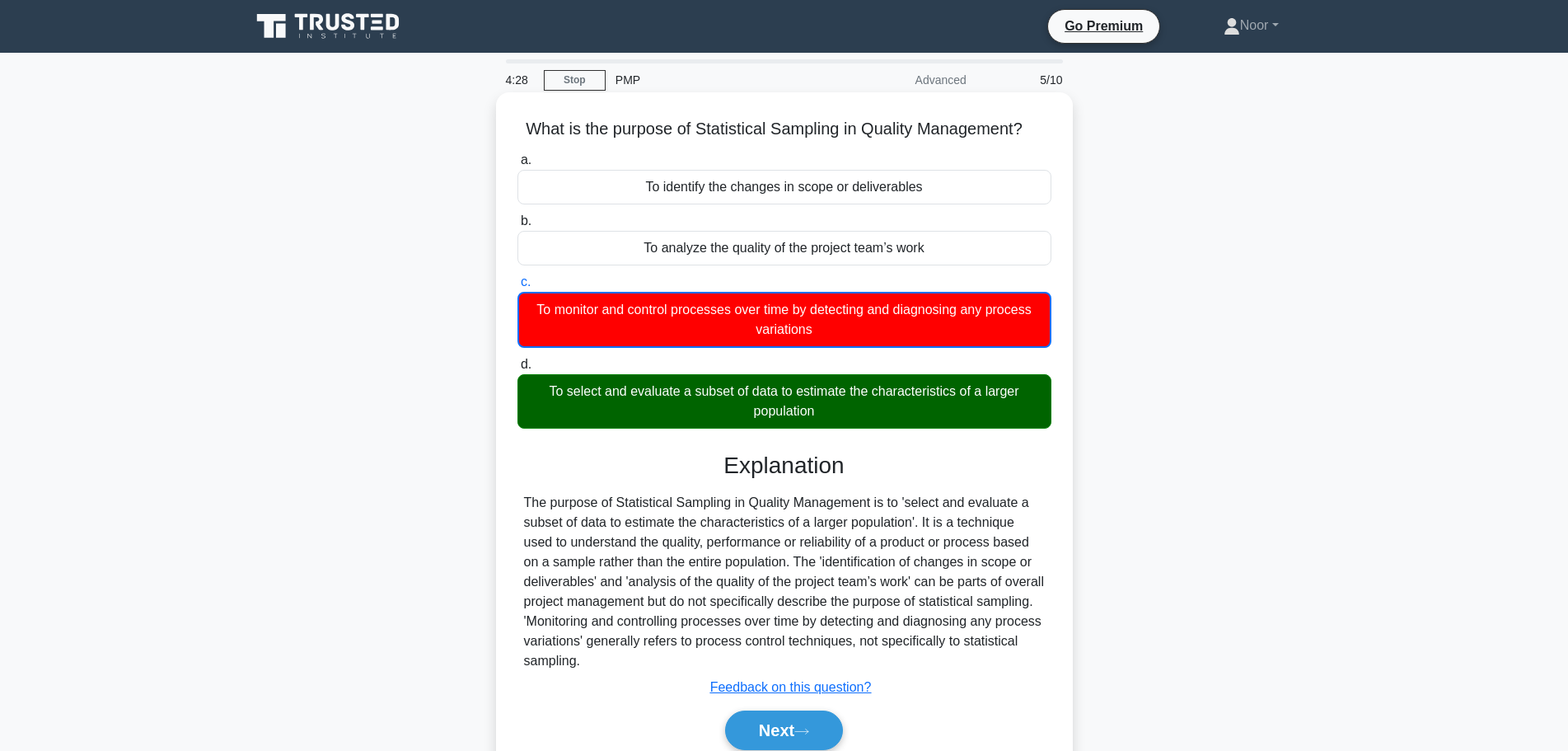
scroll to position [82, 0]
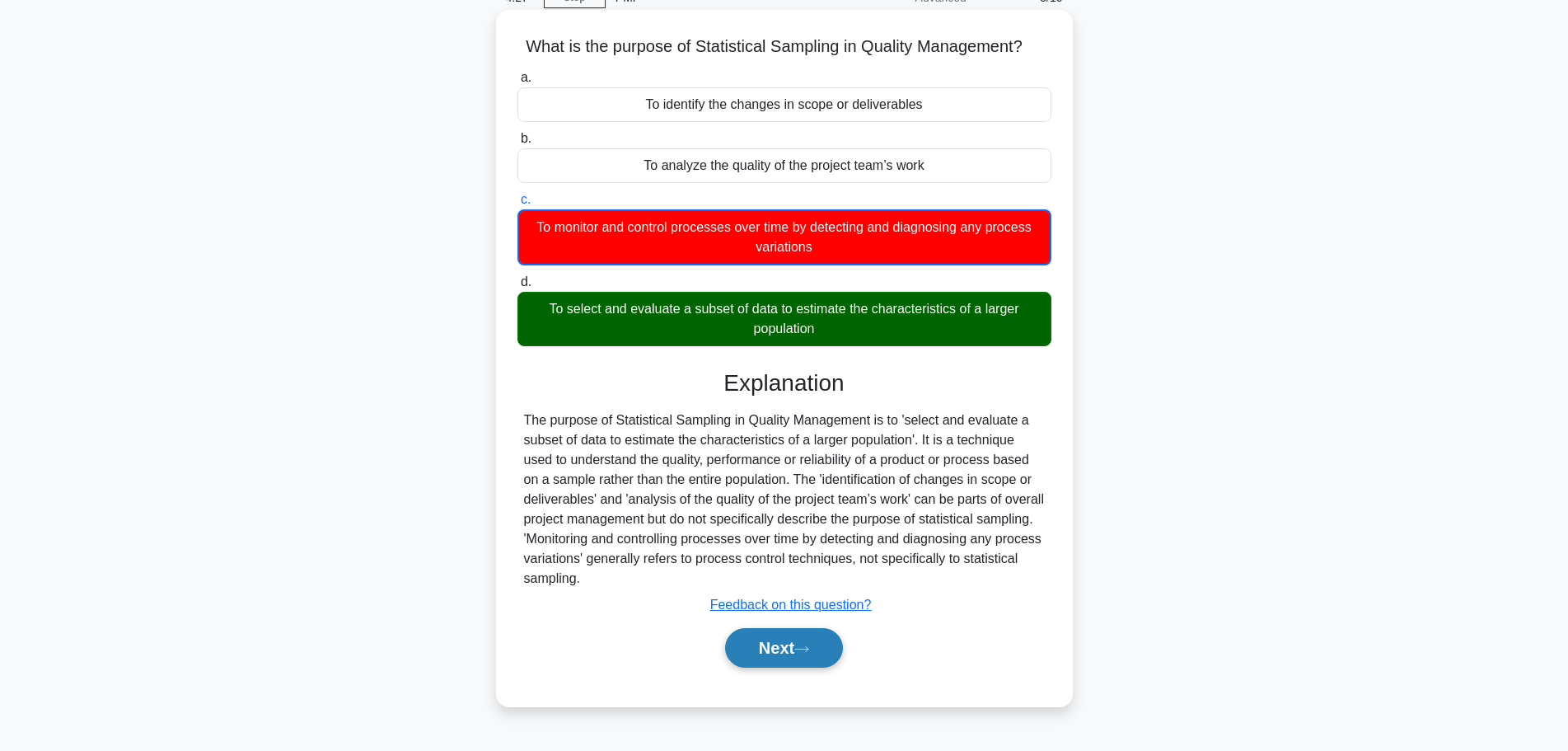
click at [751, 647] on button "Next" at bounding box center [784, 648] width 118 height 39
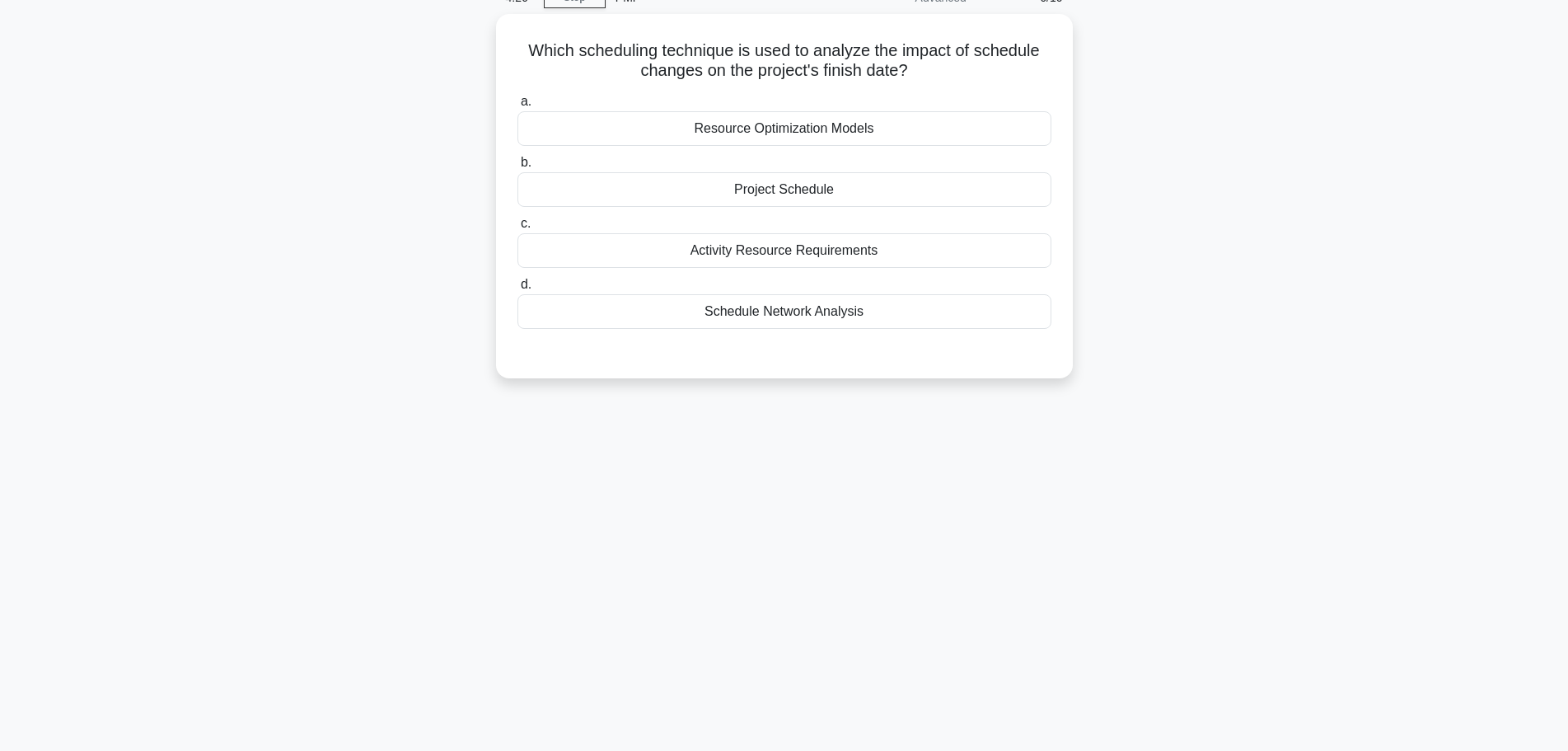
scroll to position [0, 0]
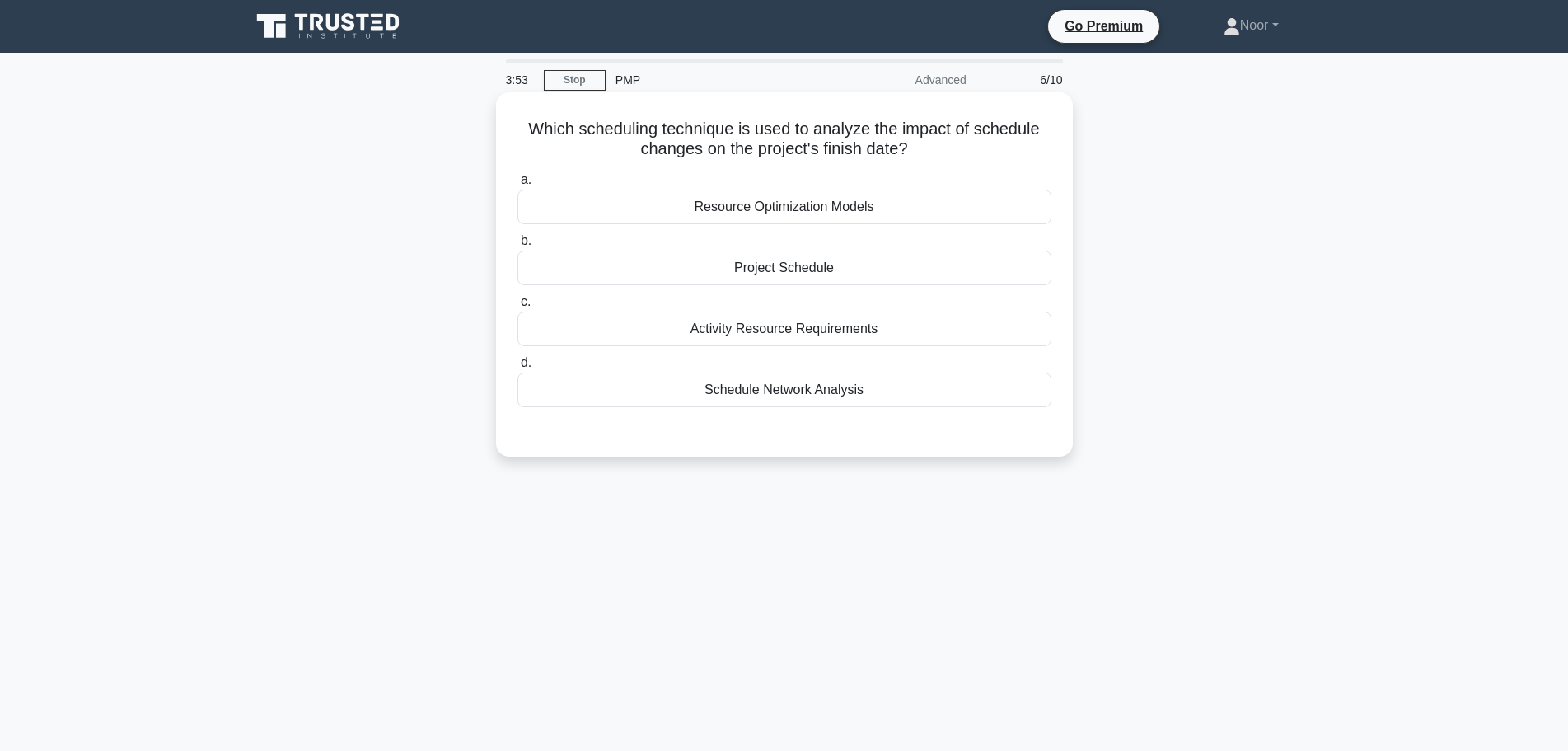
click at [639, 391] on div "Schedule Network Analysis" at bounding box center [784, 389] width 534 height 35
click at [517, 369] on input "d. Schedule Network Analysis" at bounding box center [517, 363] width 0 height 11
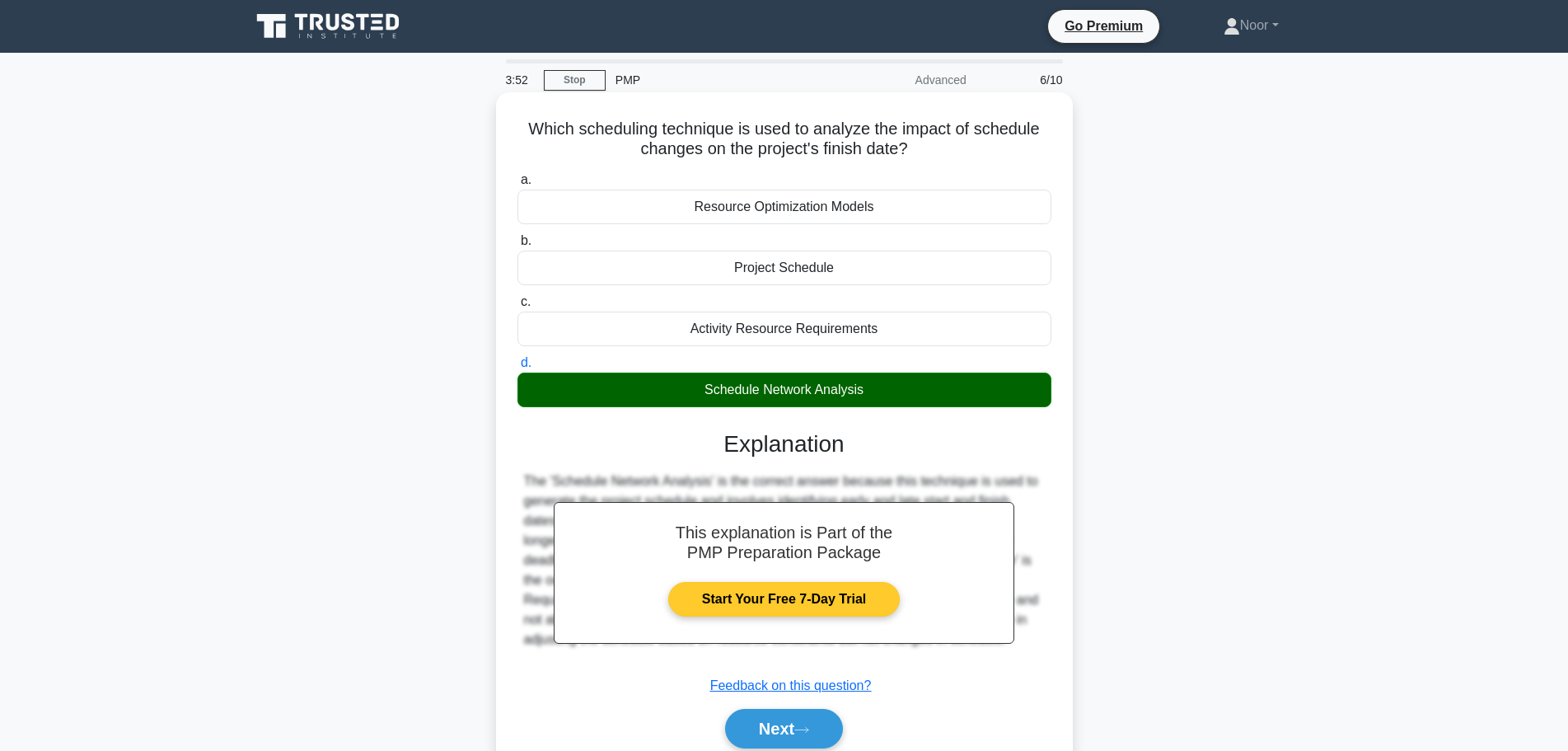
scroll to position [140, 0]
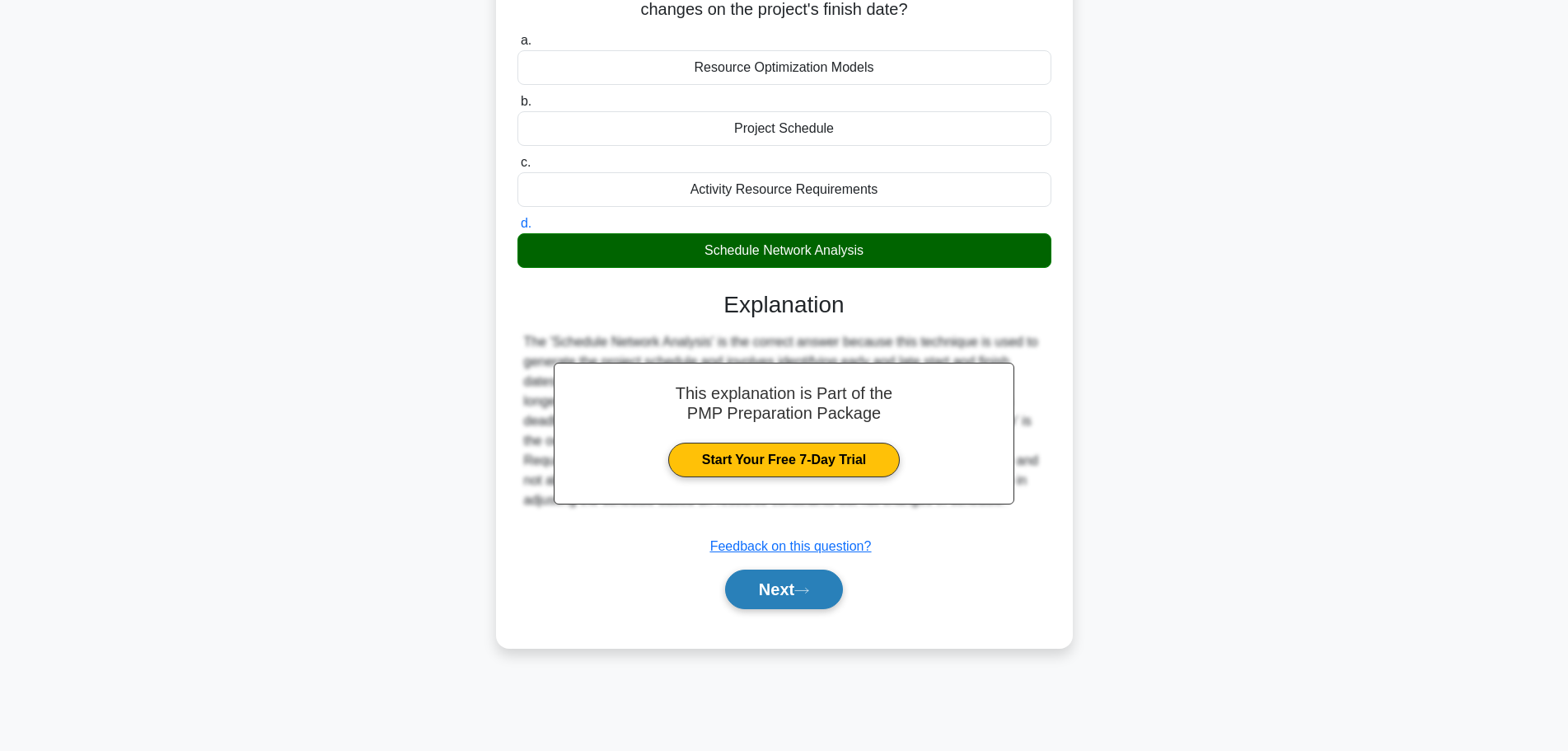
click at [759, 600] on button "Next" at bounding box center [784, 589] width 118 height 39
